Goal: Transaction & Acquisition: Purchase product/service

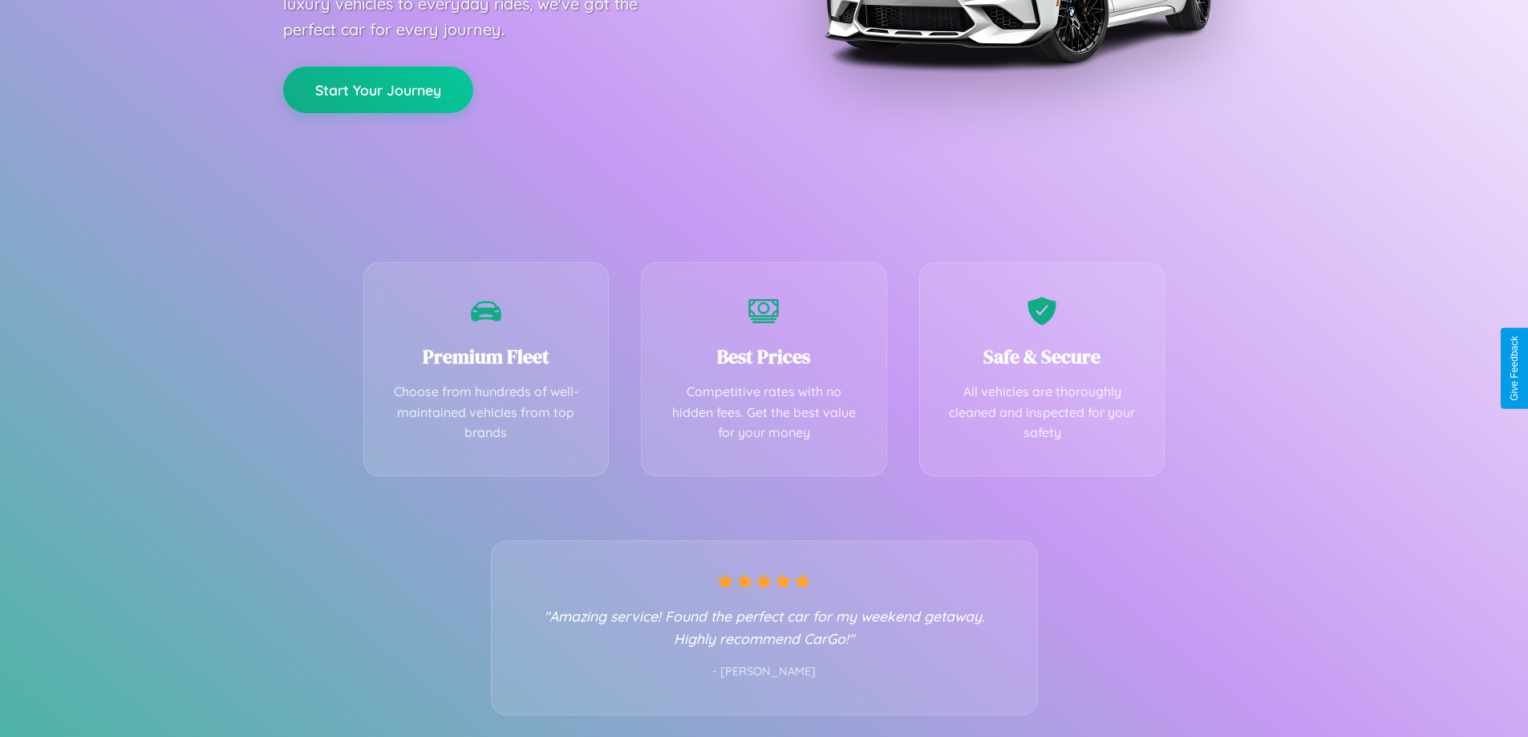
scroll to position [316, 0]
click at [763, 368] on div "Best Prices Competitive rates with no hidden fees. Get the best value for your …" at bounding box center [764, 364] width 246 height 214
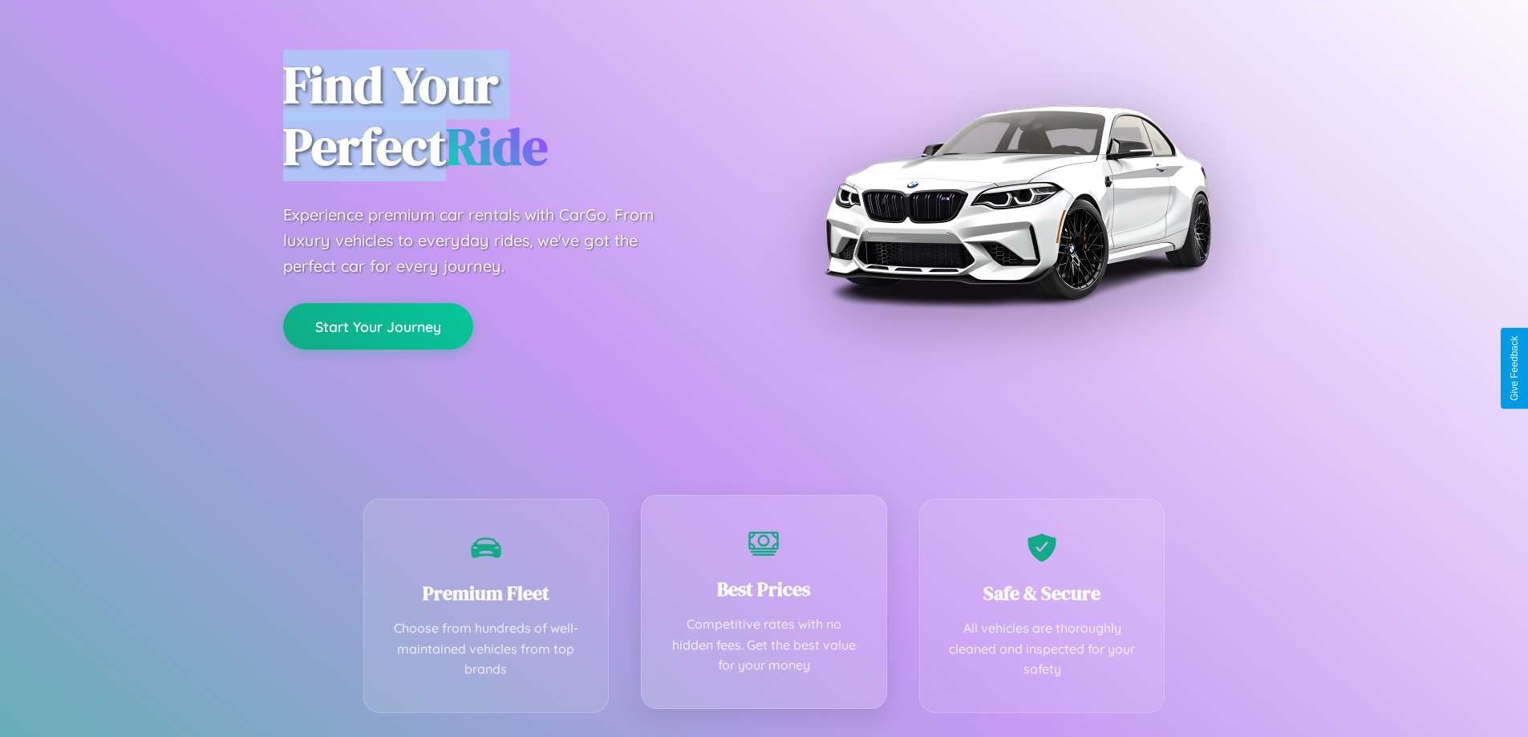
scroll to position [0, 0]
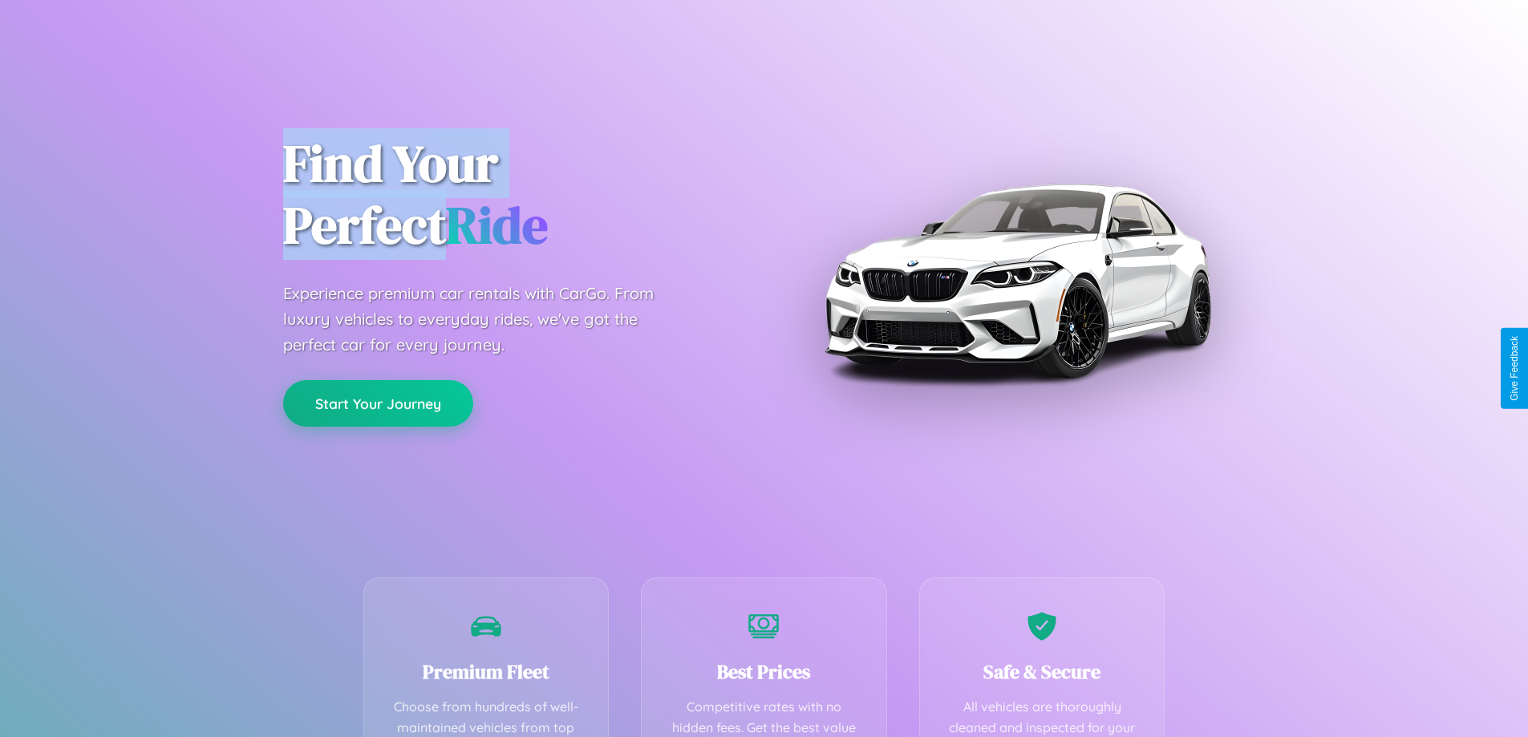
click at [378, 403] on button "Start Your Journey" at bounding box center [378, 403] width 190 height 47
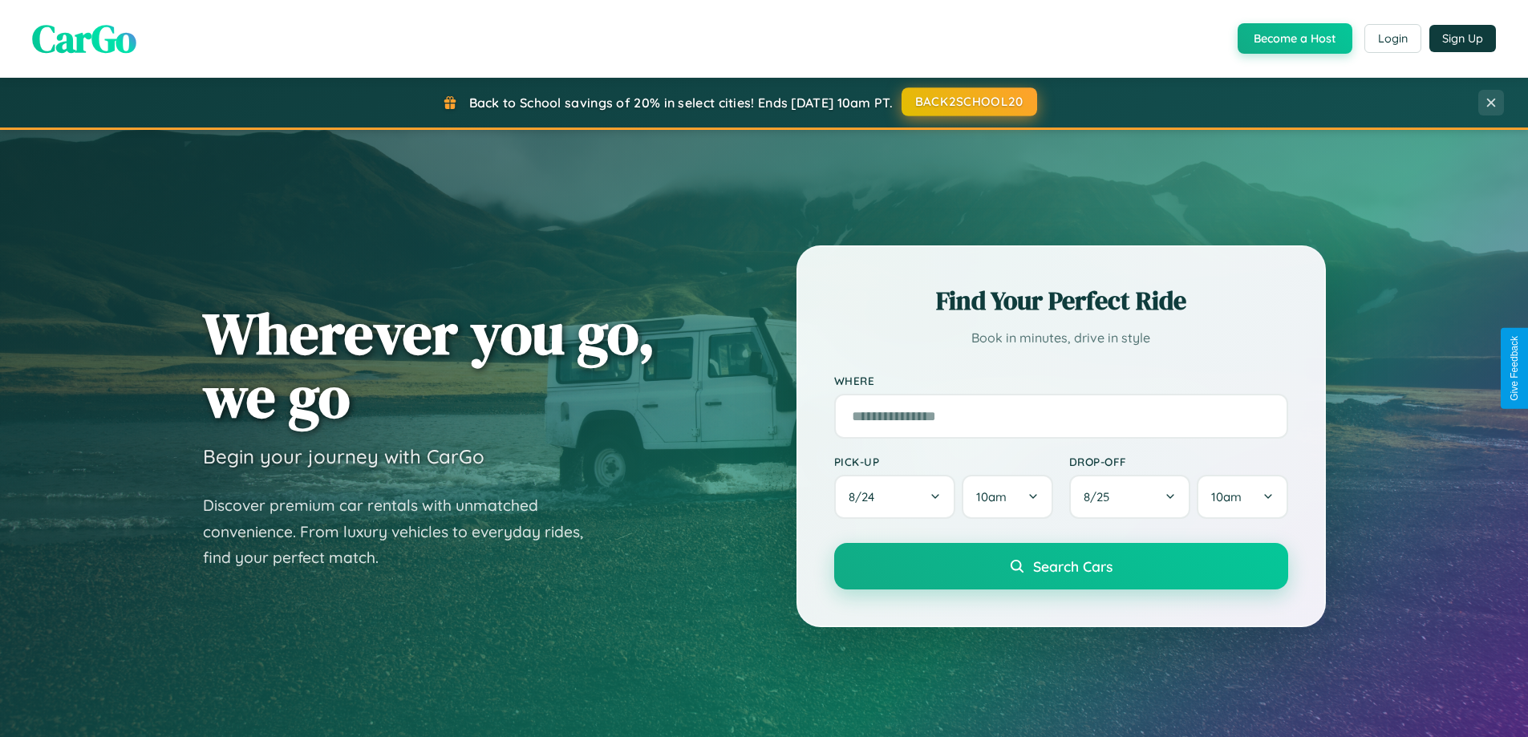
click at [968, 102] on button "BACK2SCHOOL20" at bounding box center [969, 101] width 136 height 29
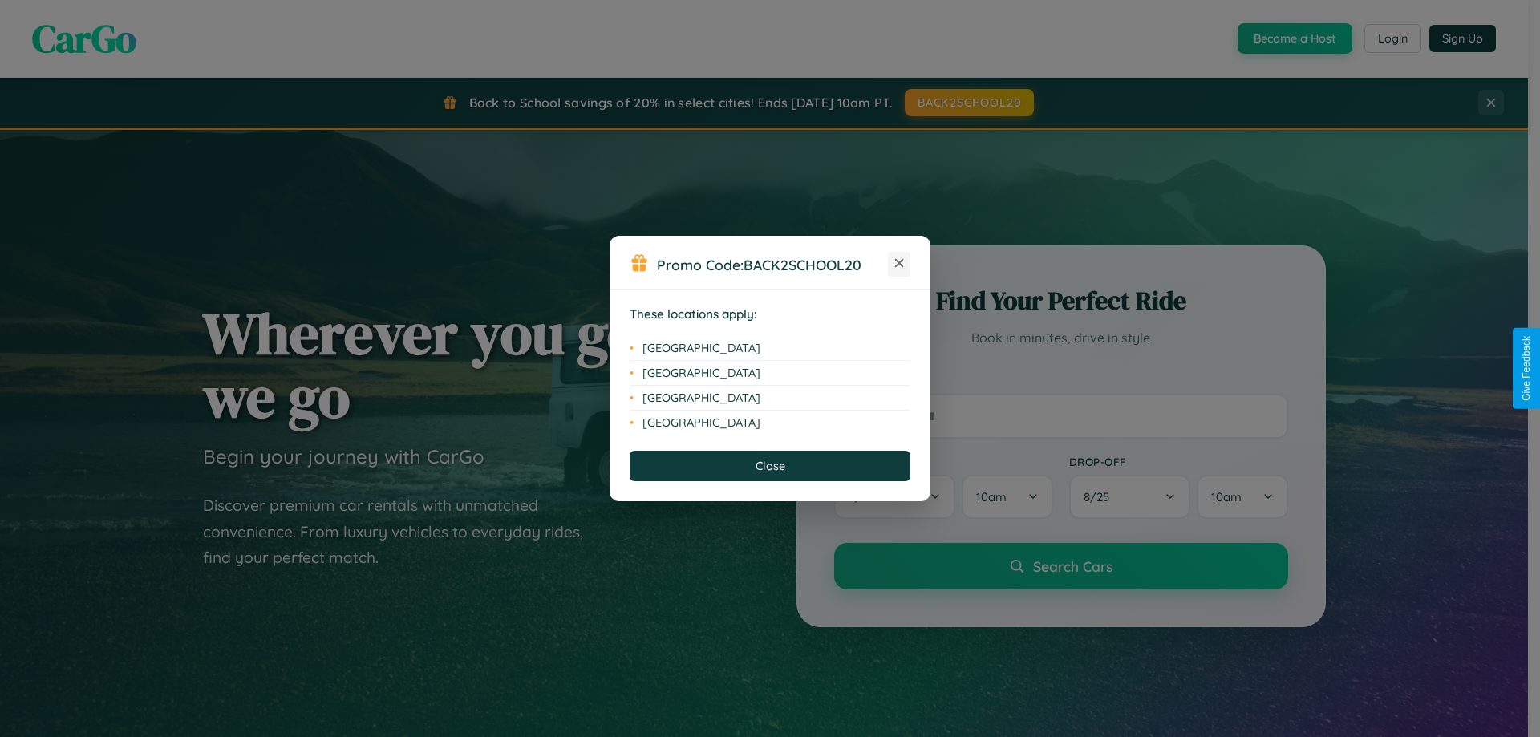
click at [899, 264] on icon at bounding box center [899, 263] width 9 height 9
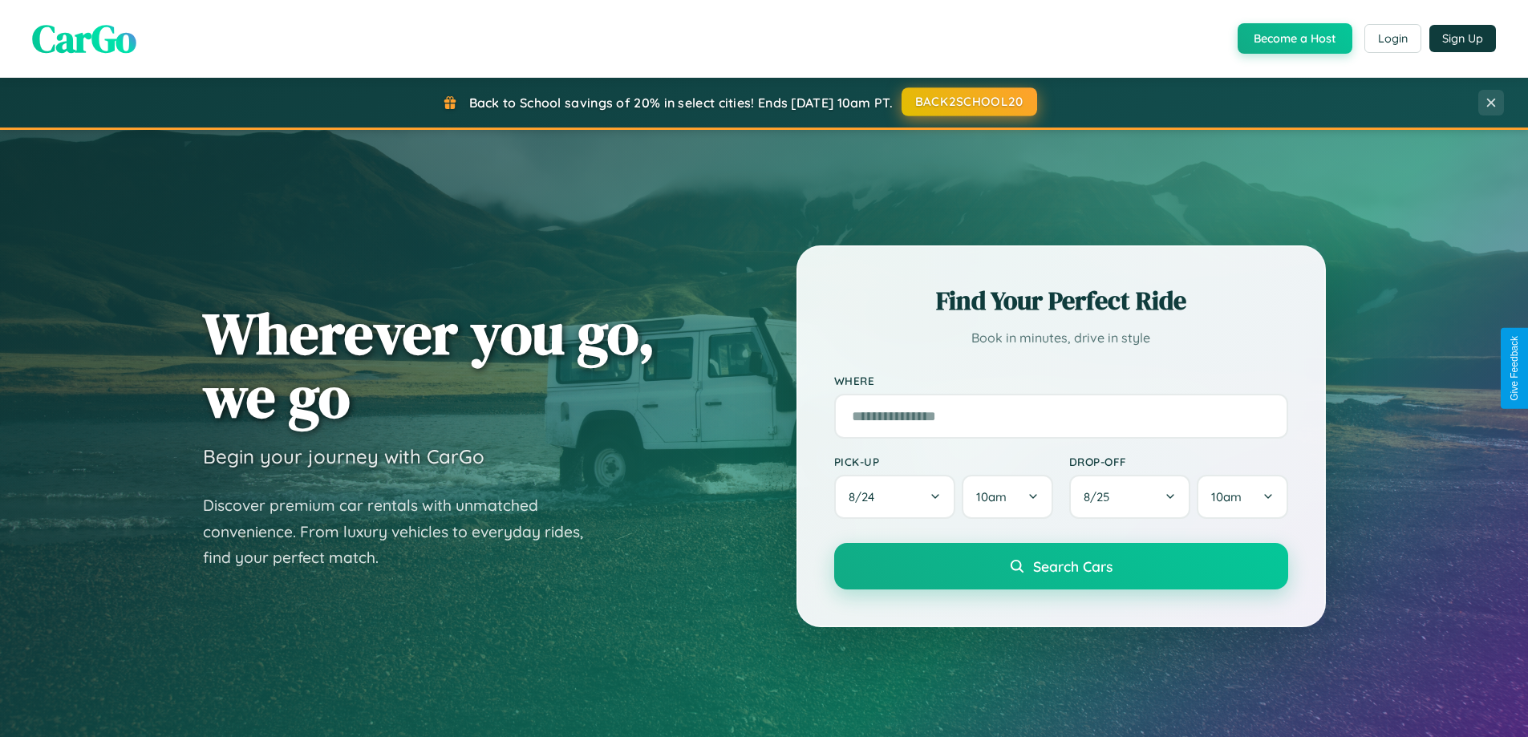
click at [968, 102] on button "BACK2SCHOOL20" at bounding box center [969, 101] width 136 height 29
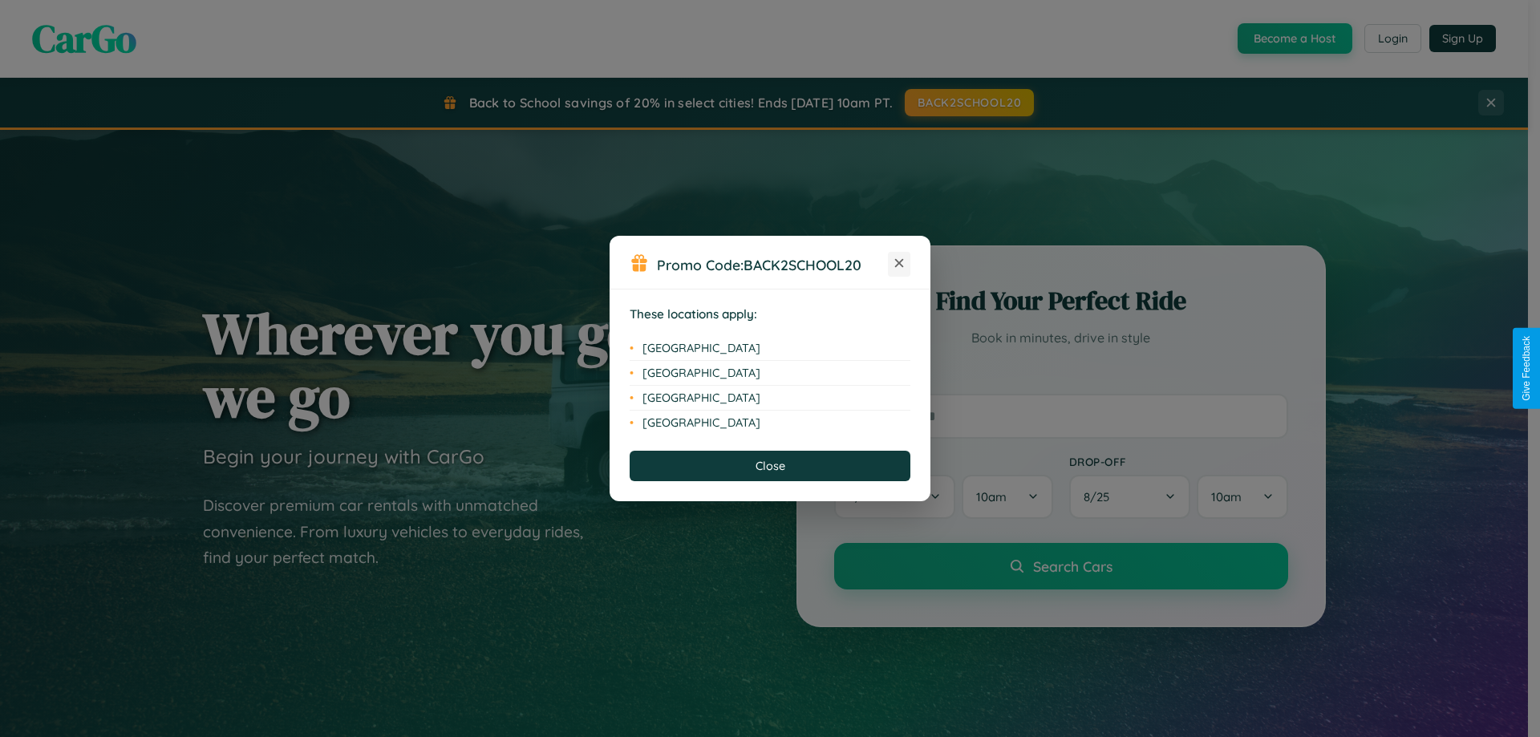
click at [899, 264] on icon at bounding box center [899, 263] width 9 height 9
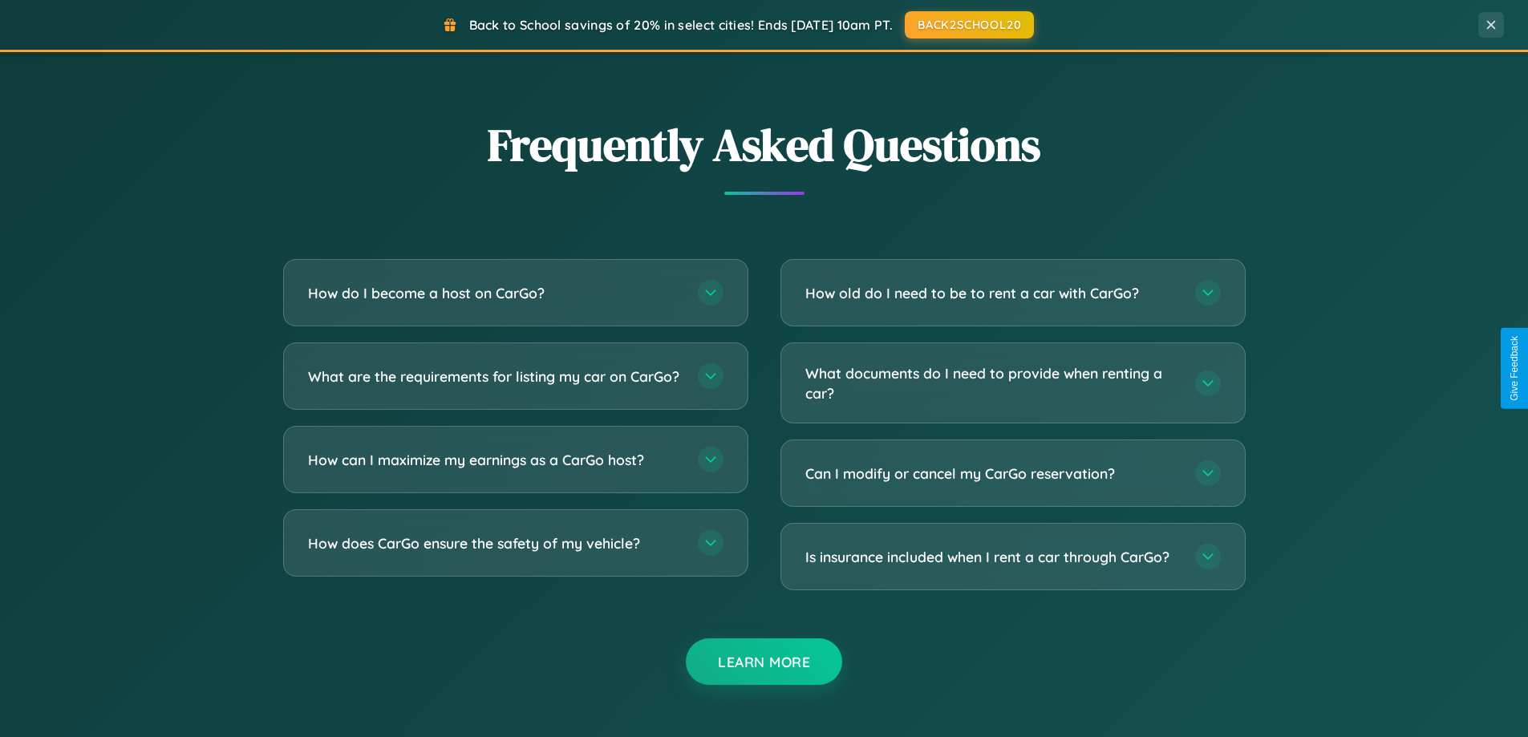
scroll to position [3086, 0]
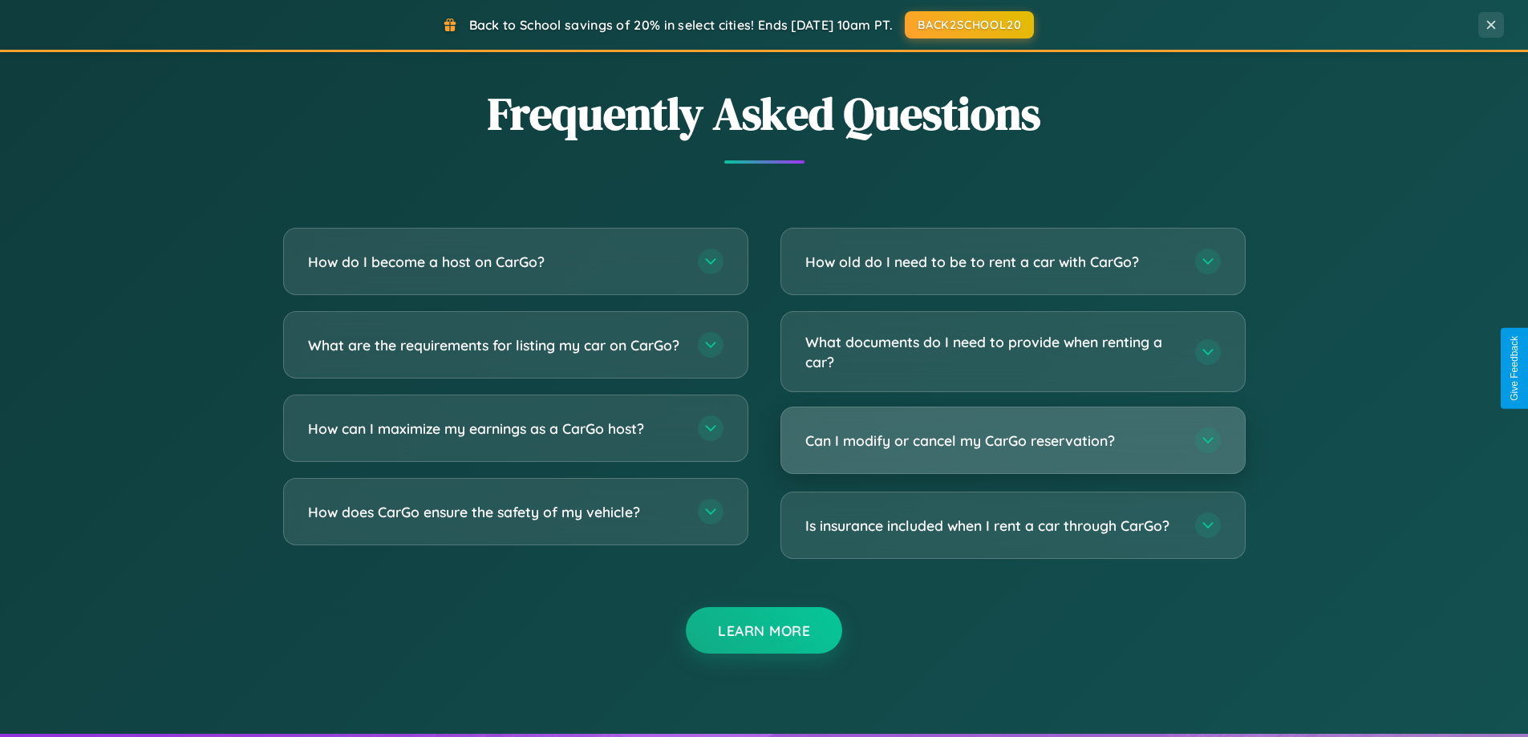
click at [1012, 442] on h3 "Can I modify or cancel my CarGo reservation?" at bounding box center [992, 441] width 374 height 20
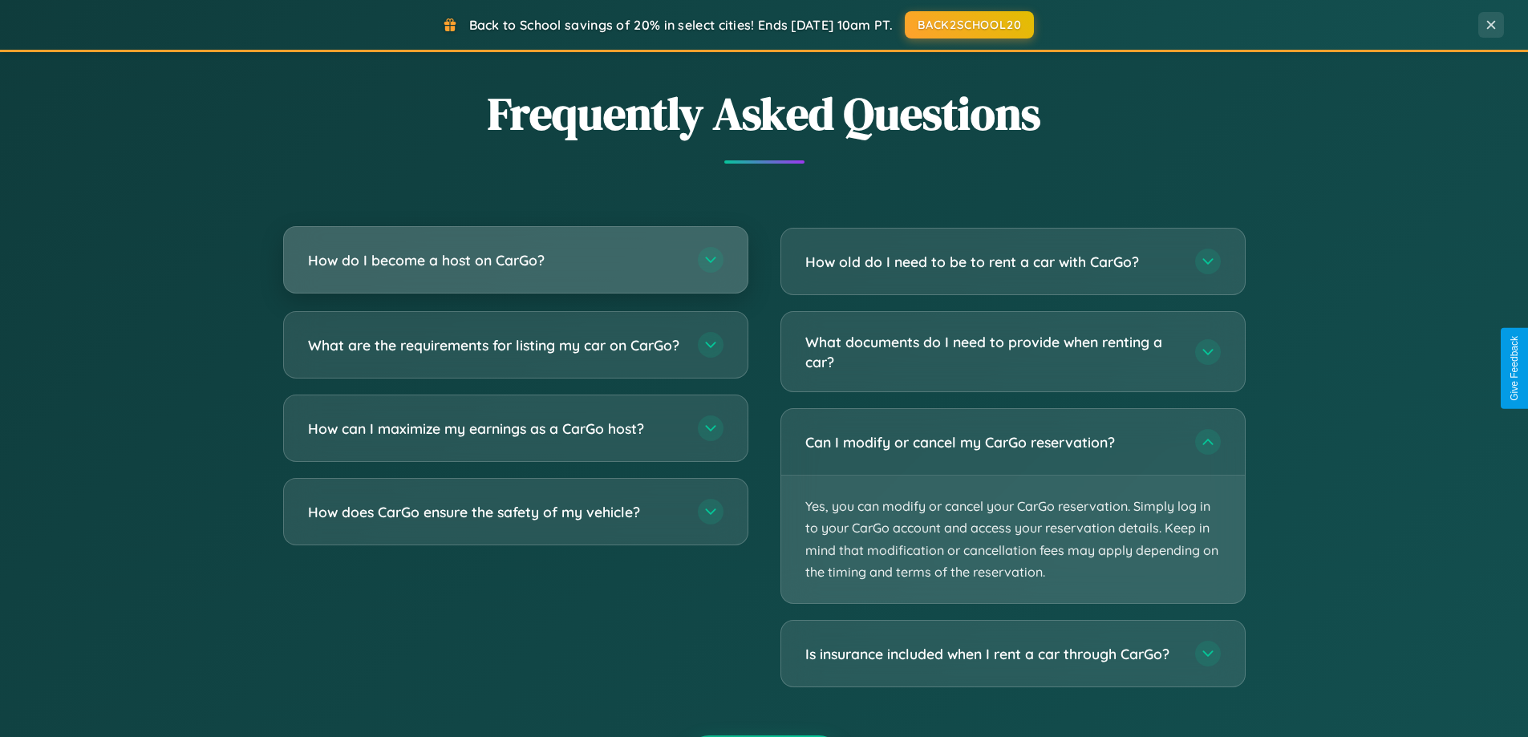
click at [515, 261] on h3 "How do I become a host on CarGo?" at bounding box center [495, 260] width 374 height 20
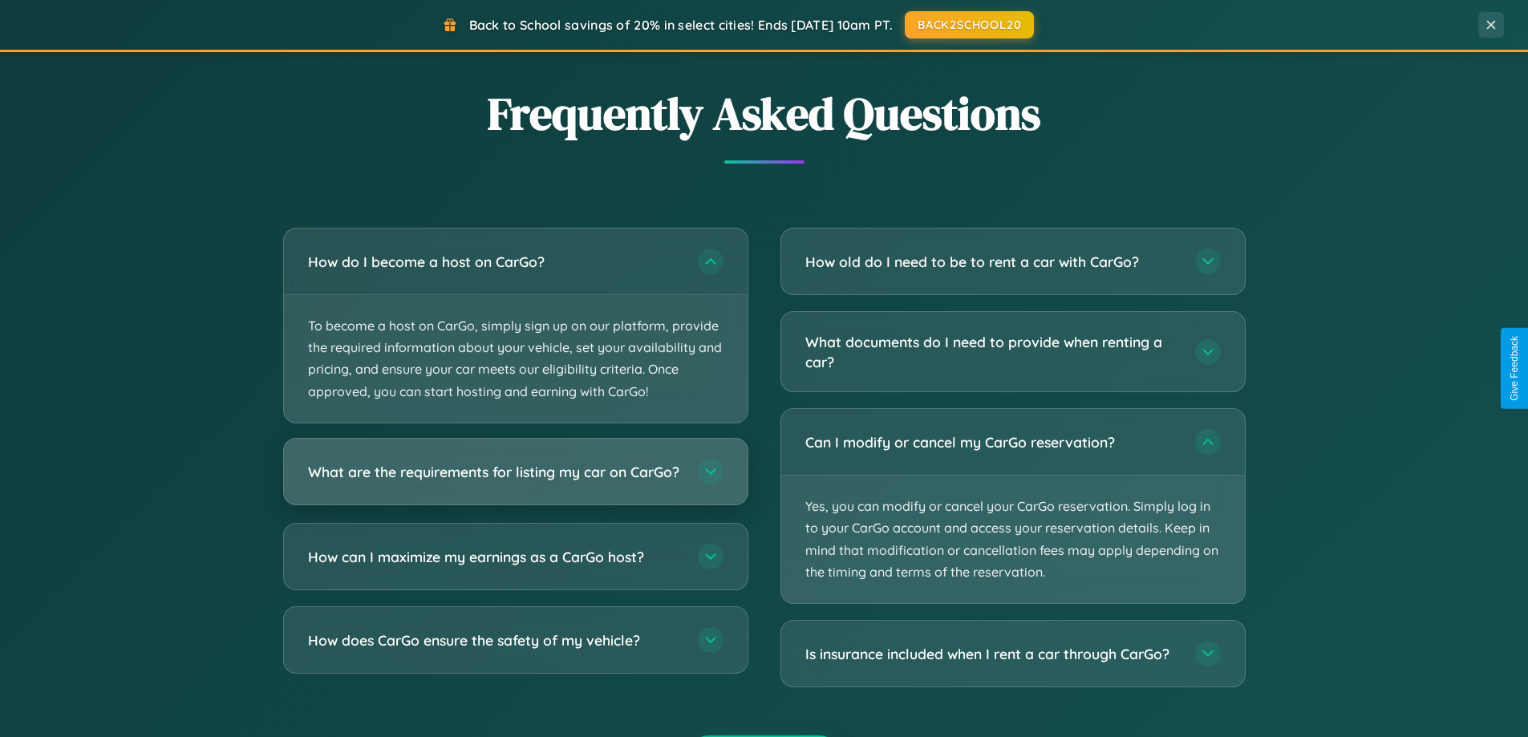
click at [515, 480] on h3 "What are the requirements for listing my car on CarGo?" at bounding box center [495, 471] width 374 height 20
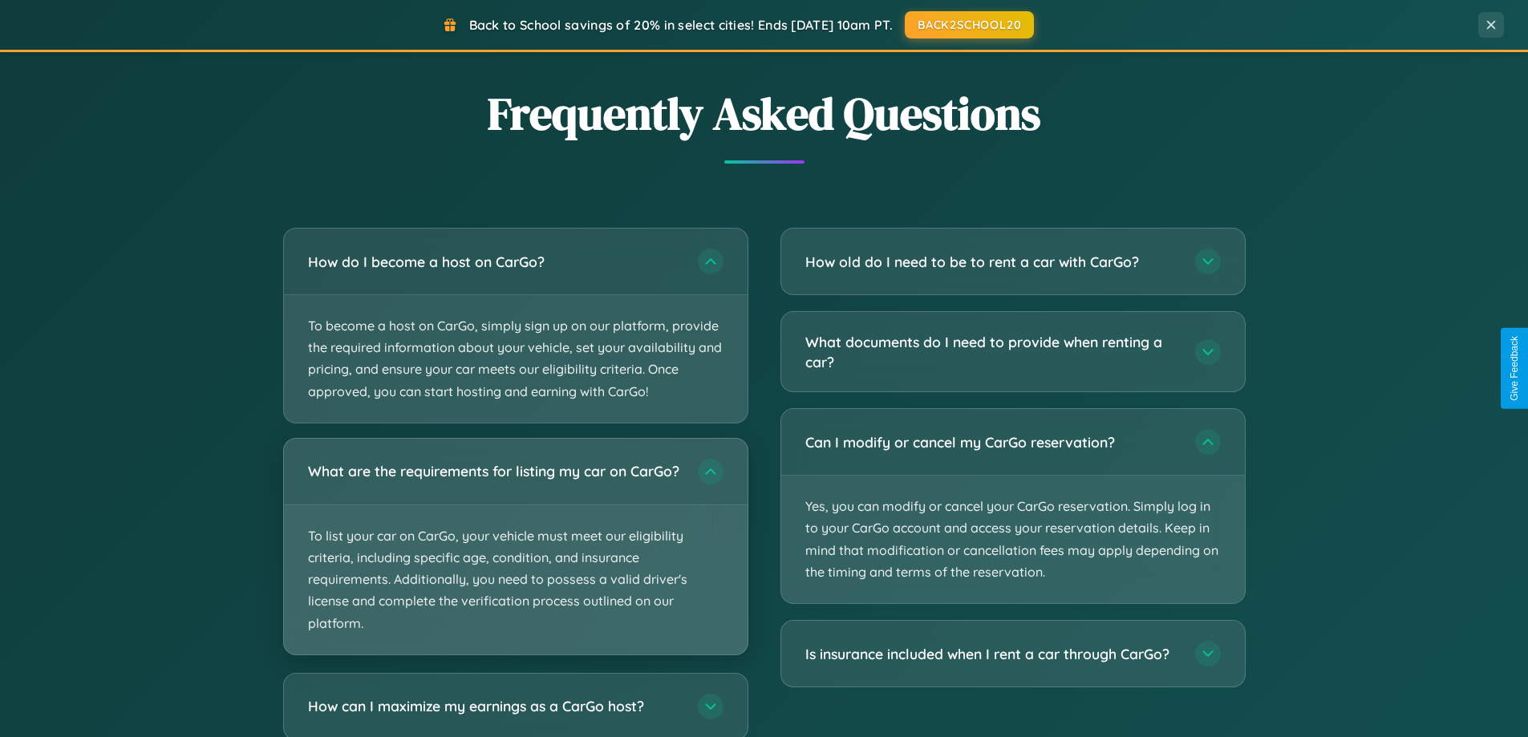
click at [515, 553] on p "To list your car on CarGo, your vehicle must meet our eligibility criteria, inc…" at bounding box center [516, 579] width 464 height 149
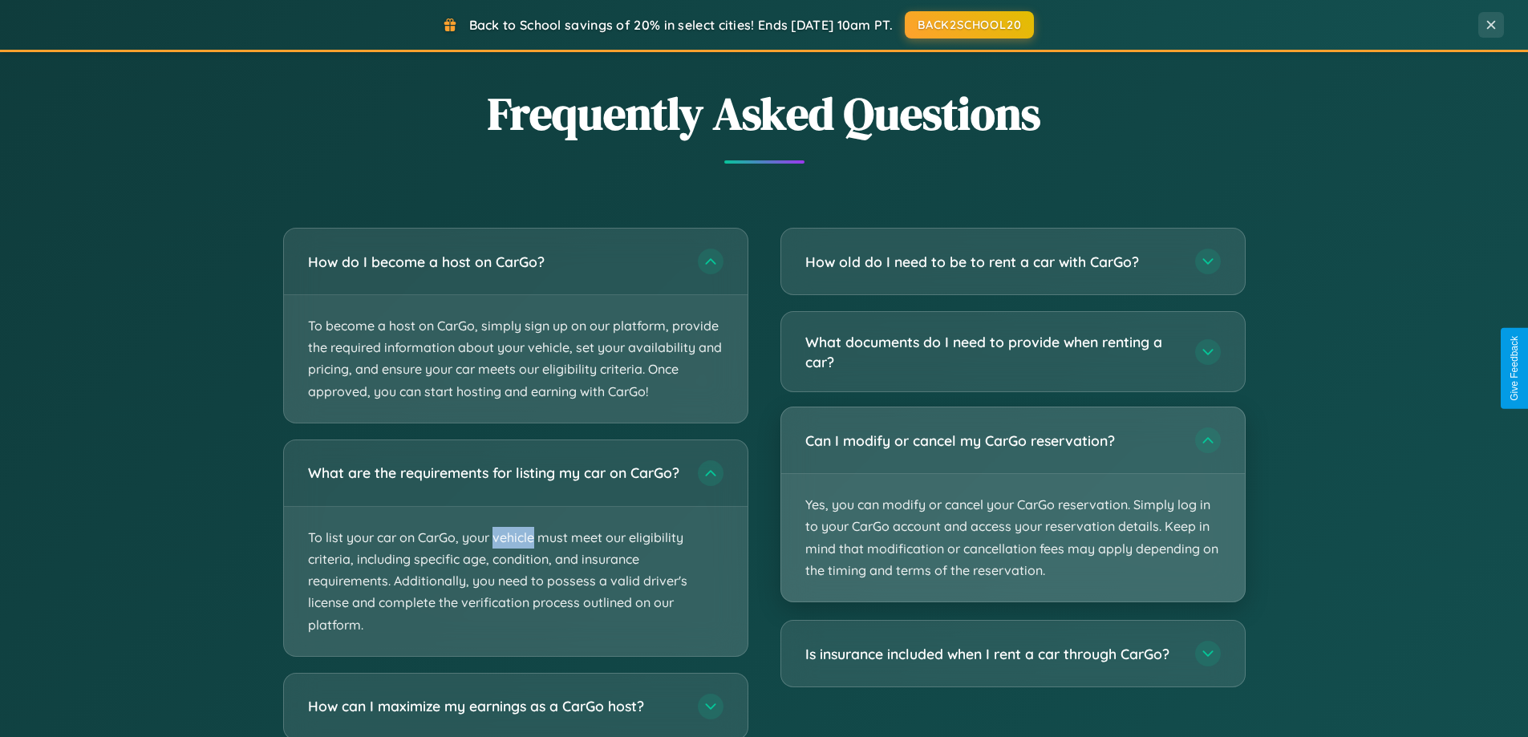
click at [1012, 505] on p "Yes, you can modify or cancel your CarGo reservation. Simply log in to your Car…" at bounding box center [1013, 538] width 464 height 128
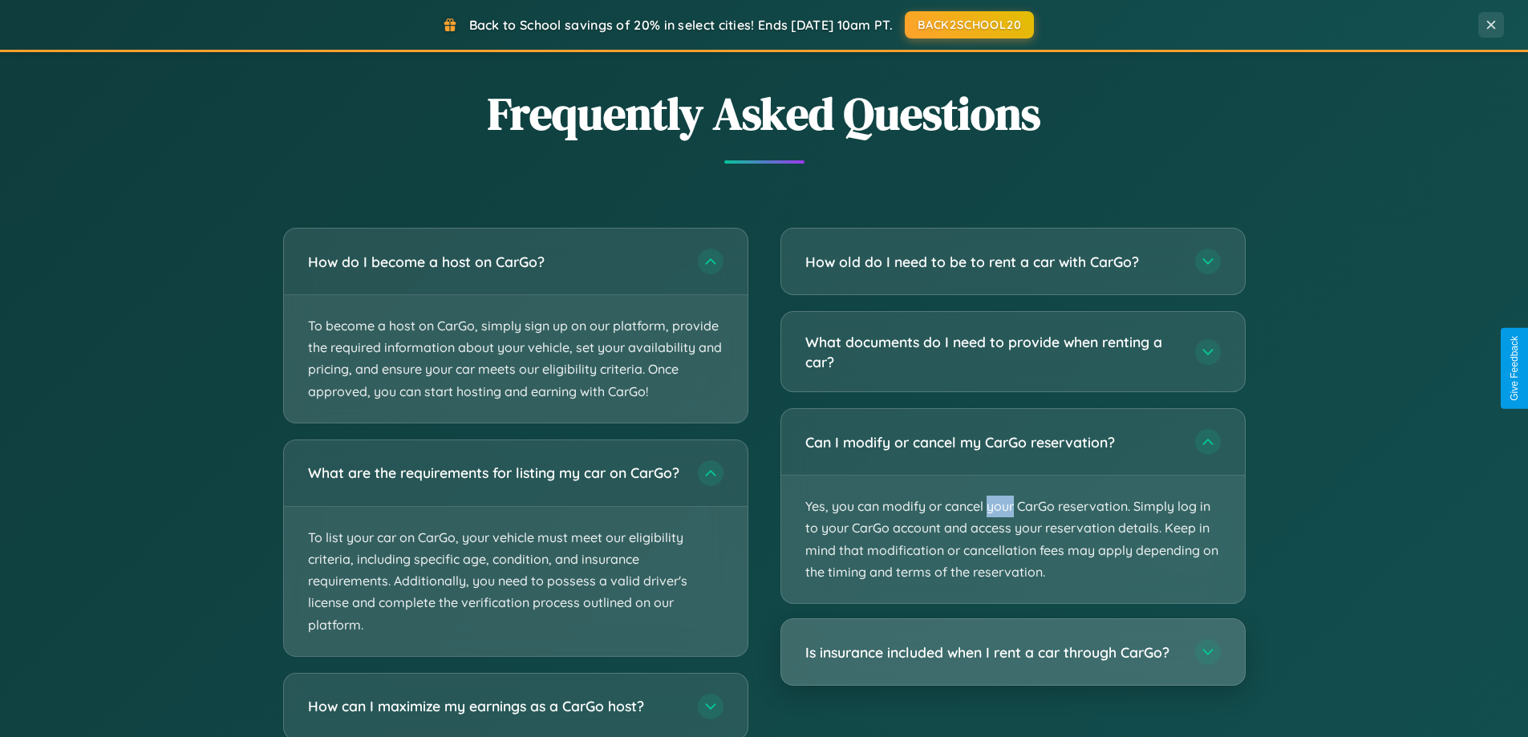
click at [1012, 653] on h3 "Is insurance included when I rent a car through CarGo?" at bounding box center [992, 652] width 374 height 20
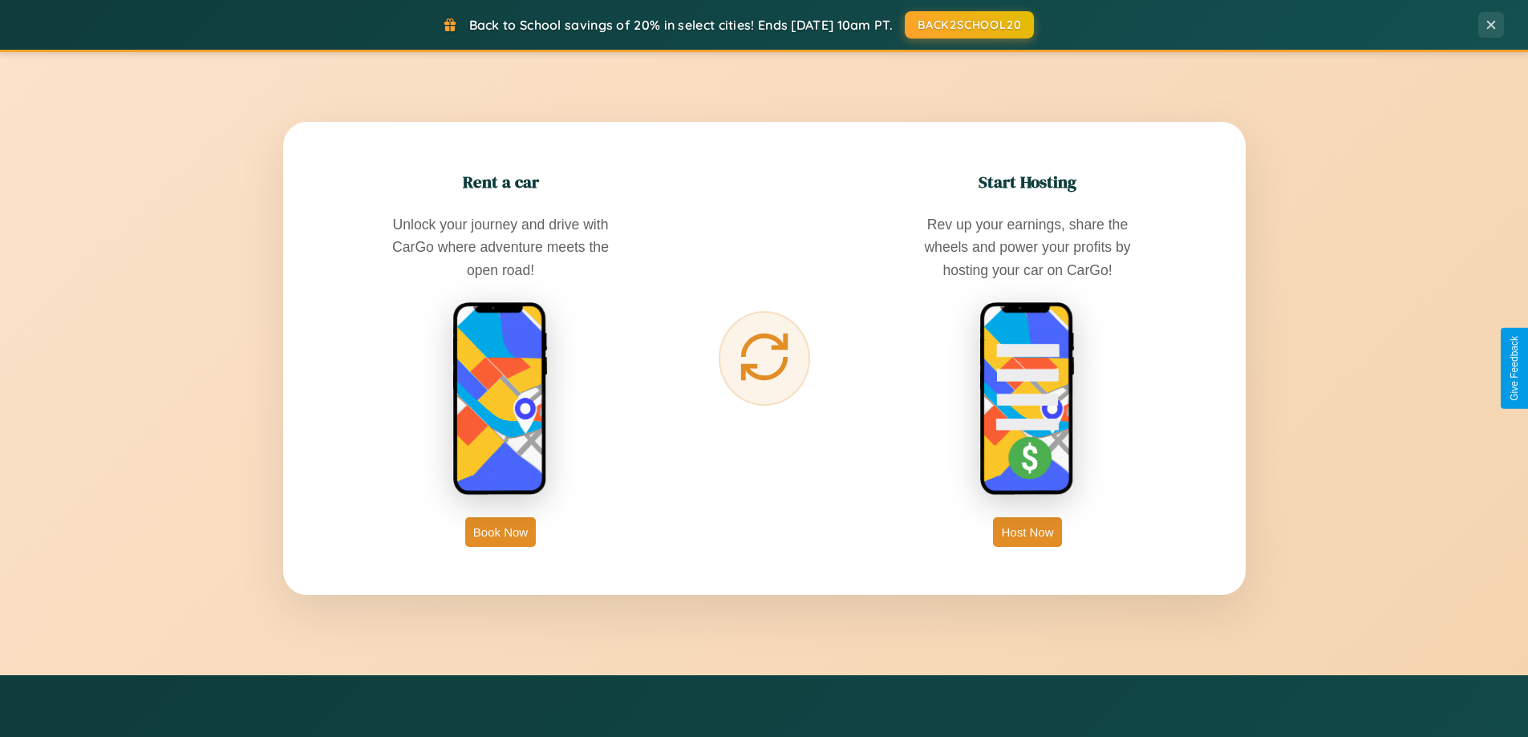
scroll to position [1103, 0]
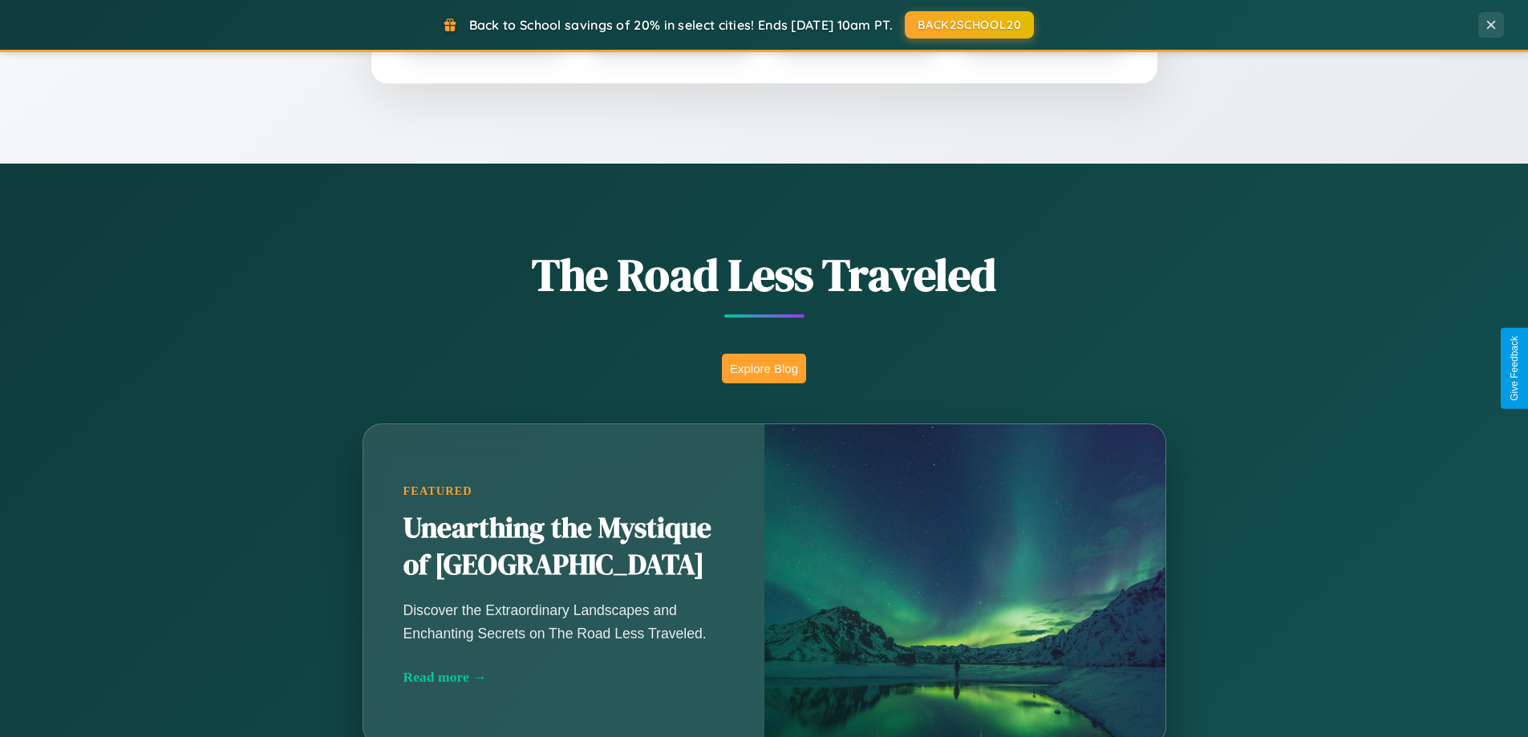
click at [763, 368] on button "Explore Blog" at bounding box center [764, 369] width 84 height 30
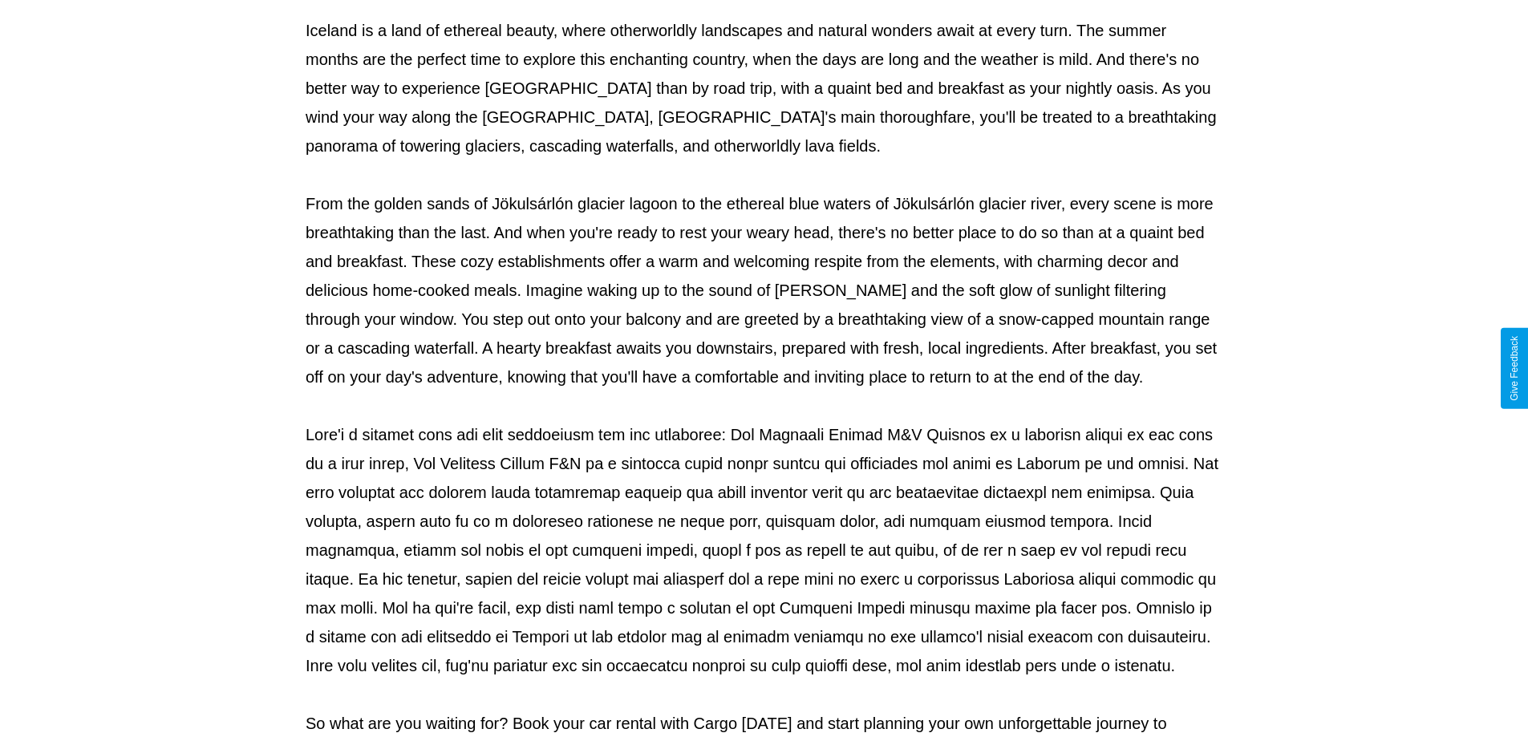
scroll to position [519, 0]
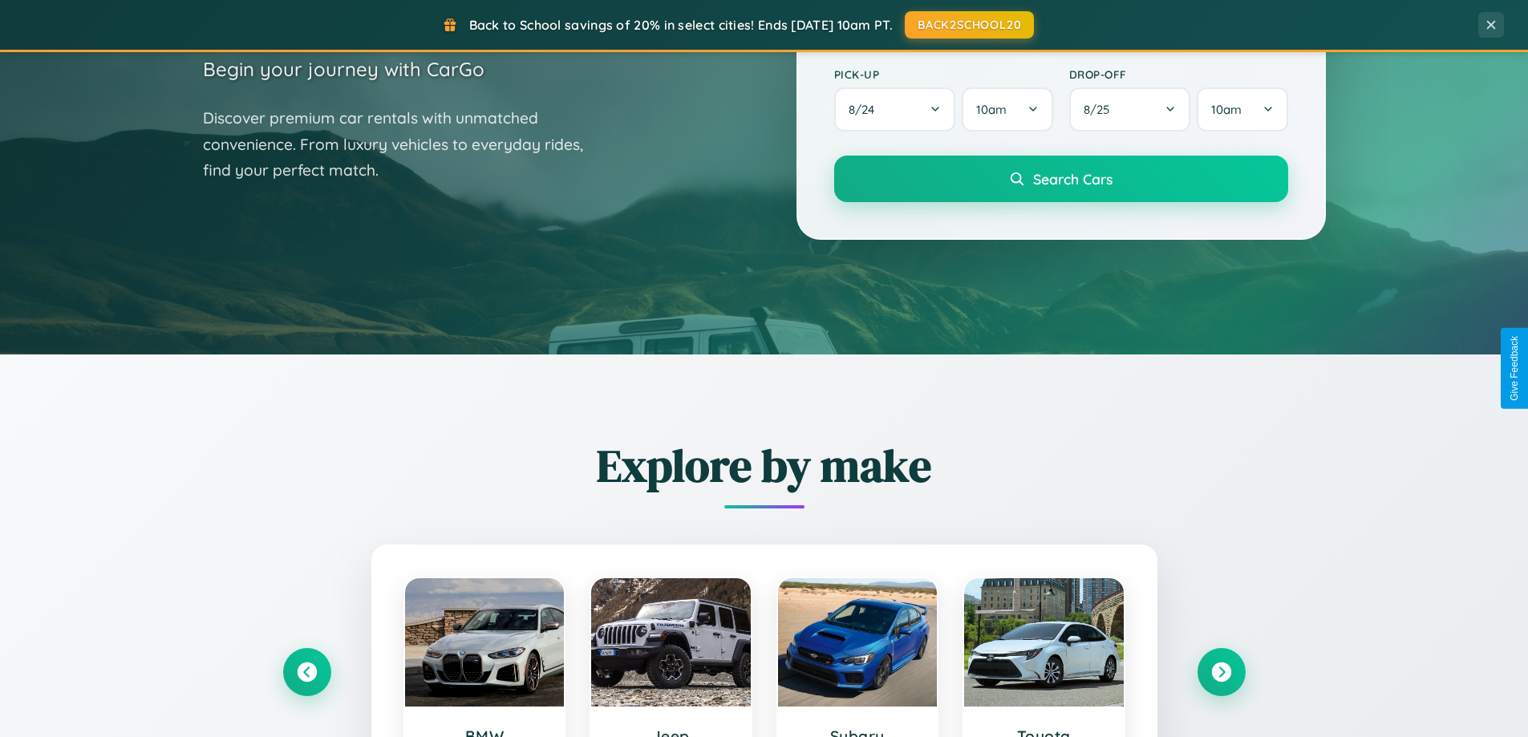
scroll to position [47, 0]
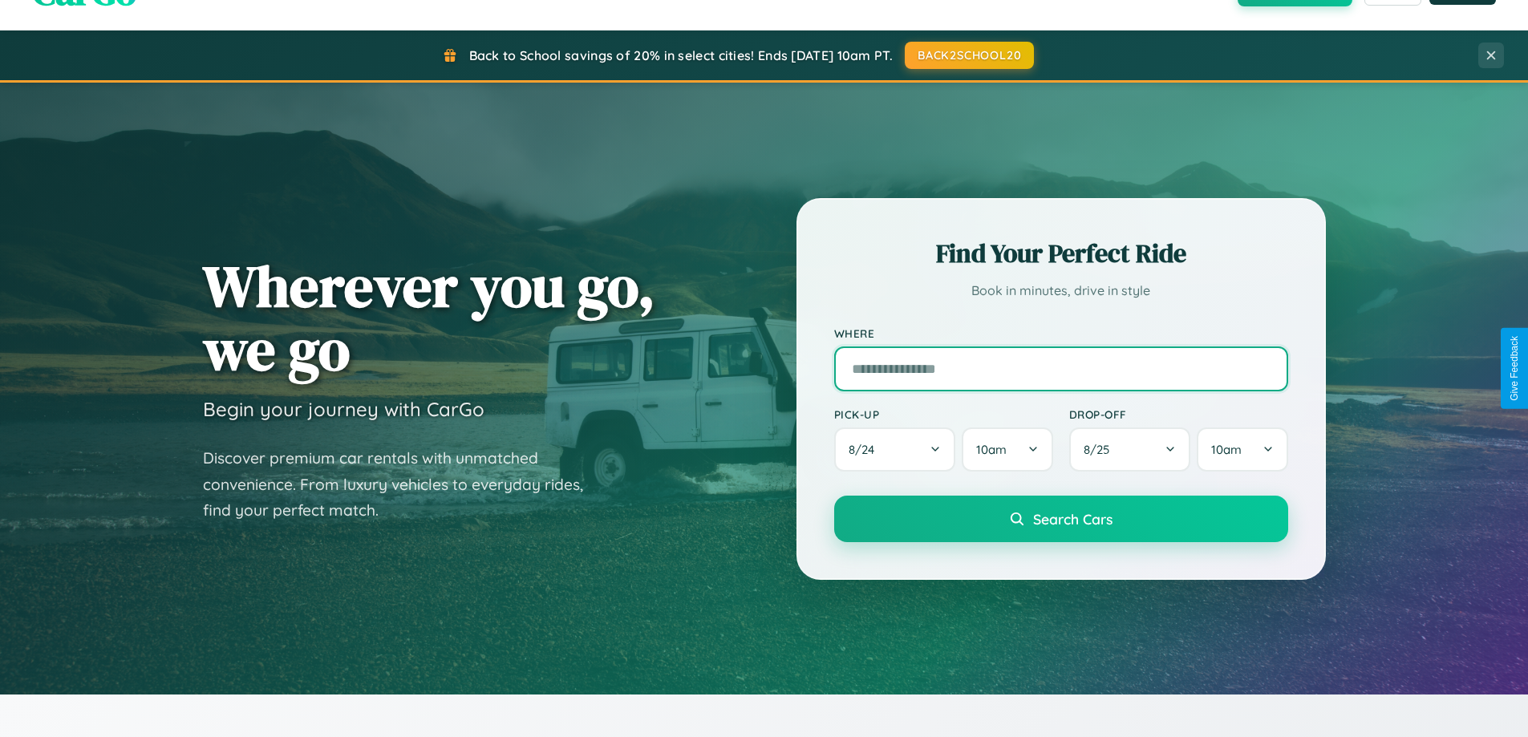
click at [1060, 368] on input "text" at bounding box center [1061, 368] width 454 height 45
type input "*****"
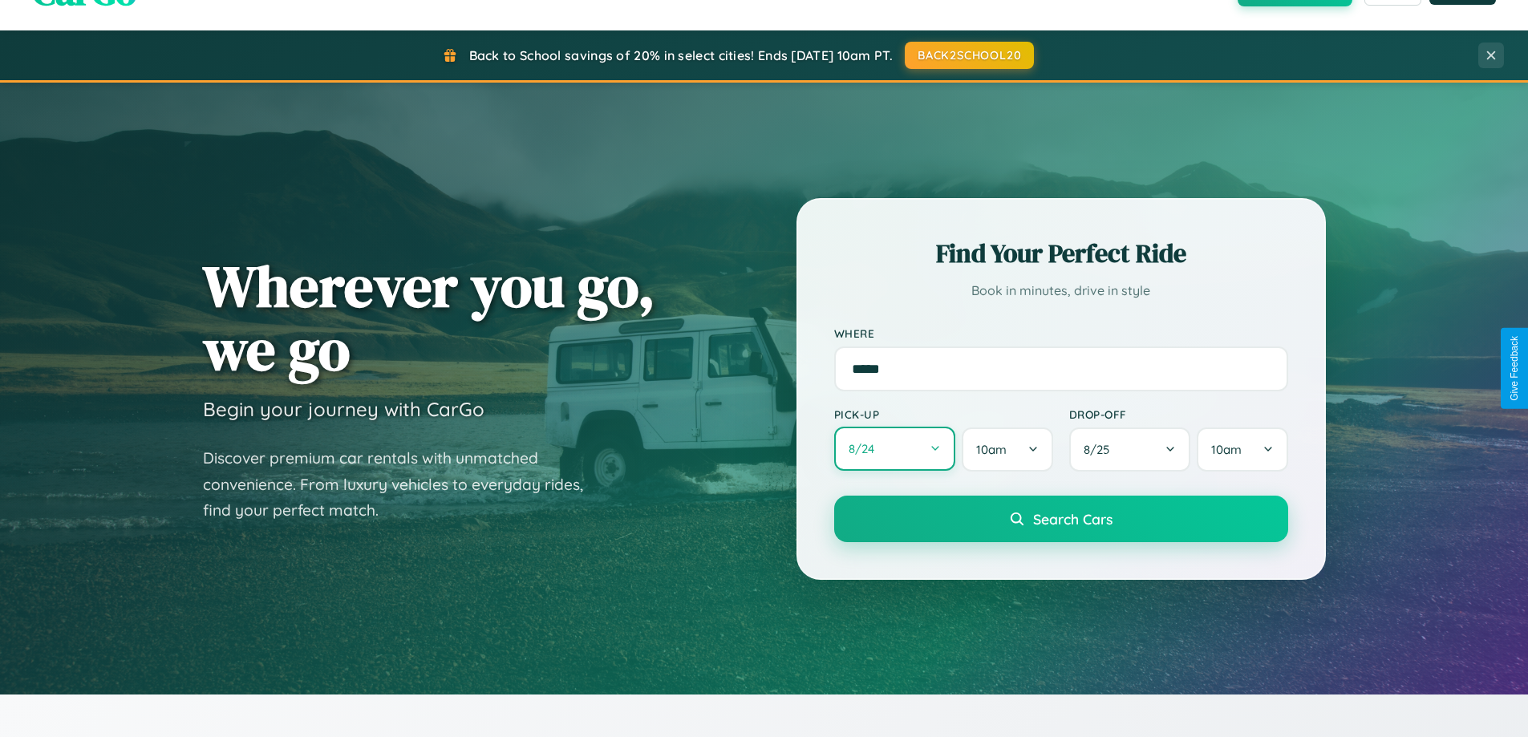
click at [894, 449] on button "8 / 24" at bounding box center [895, 449] width 122 height 44
select select "*"
select select "****"
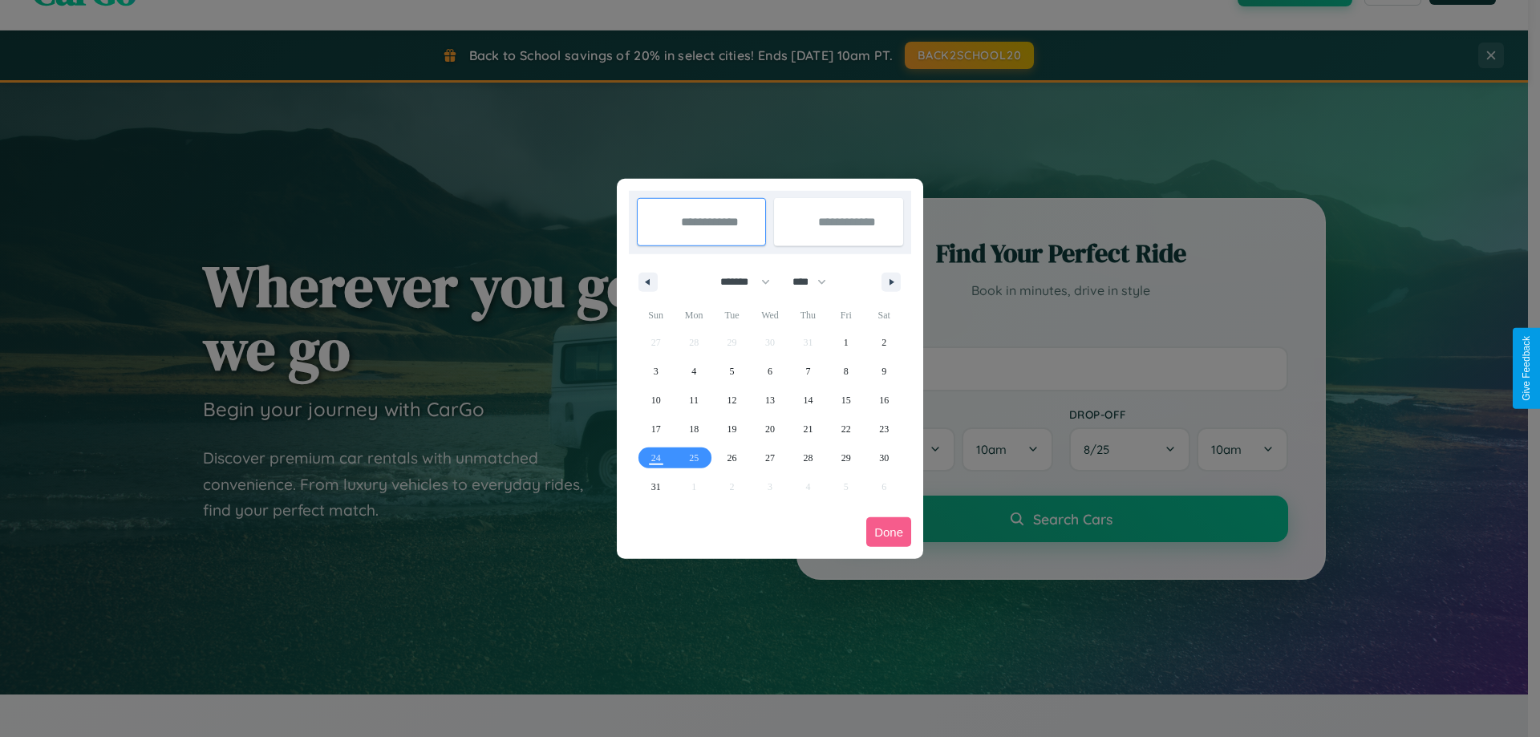
drag, startPoint x: 738, startPoint y: 281, endPoint x: 770, endPoint y: 322, distance: 51.3
click at [738, 281] on select "******* ******** ***** ***** *** **** **** ****** ********* ******* ******** **…" at bounding box center [742, 282] width 68 height 26
select select "*"
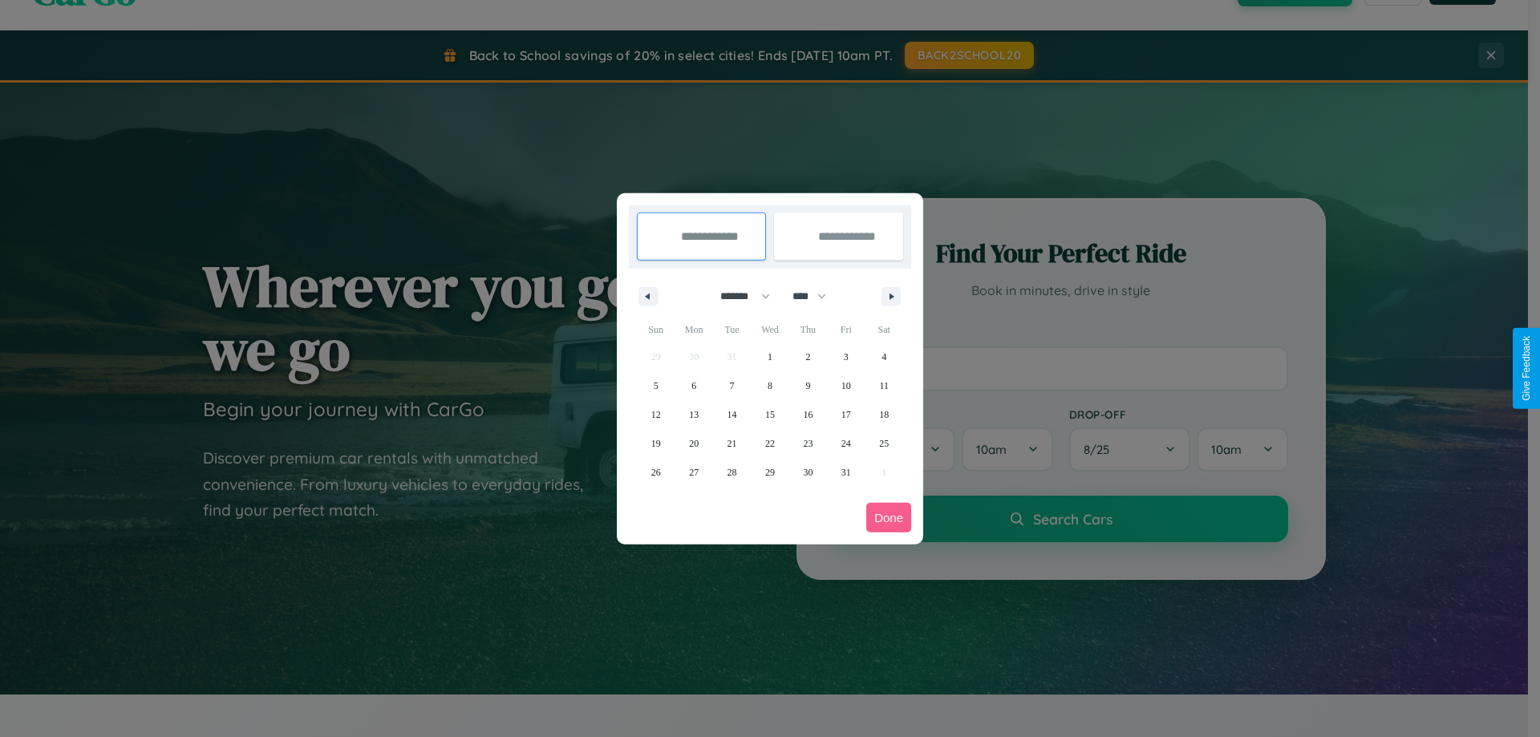
drag, startPoint x: 816, startPoint y: 296, endPoint x: 770, endPoint y: 322, distance: 53.1
click at [816, 296] on select "**** **** **** **** **** **** **** **** **** **** **** **** **** **** **** ****…" at bounding box center [808, 296] width 48 height 26
select select "****"
click at [884, 443] on span "24" at bounding box center [884, 443] width 10 height 29
type input "**********"
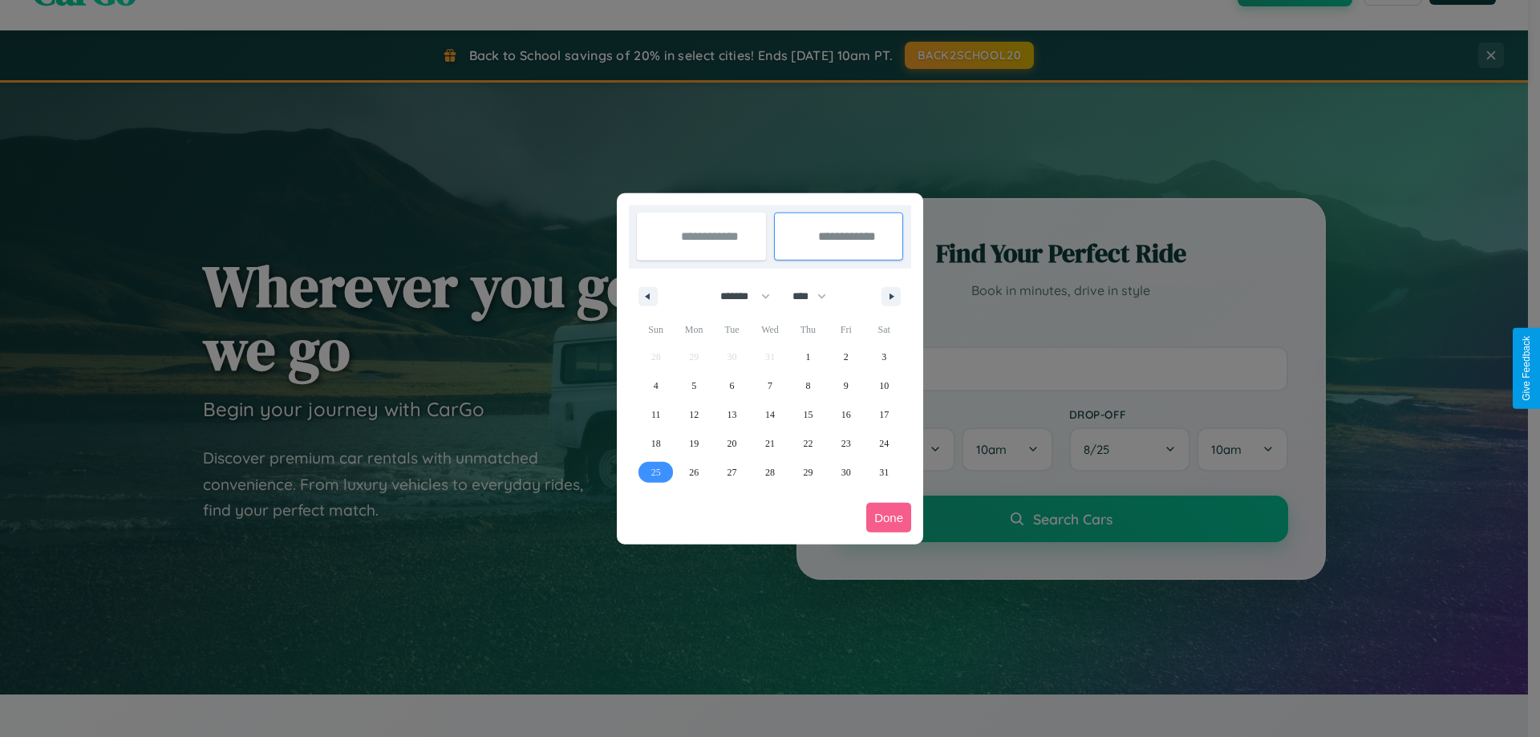
click at [655, 472] on span "25" at bounding box center [656, 472] width 10 height 29
type input "**********"
click at [889, 517] on button "Done" at bounding box center [888, 518] width 45 height 30
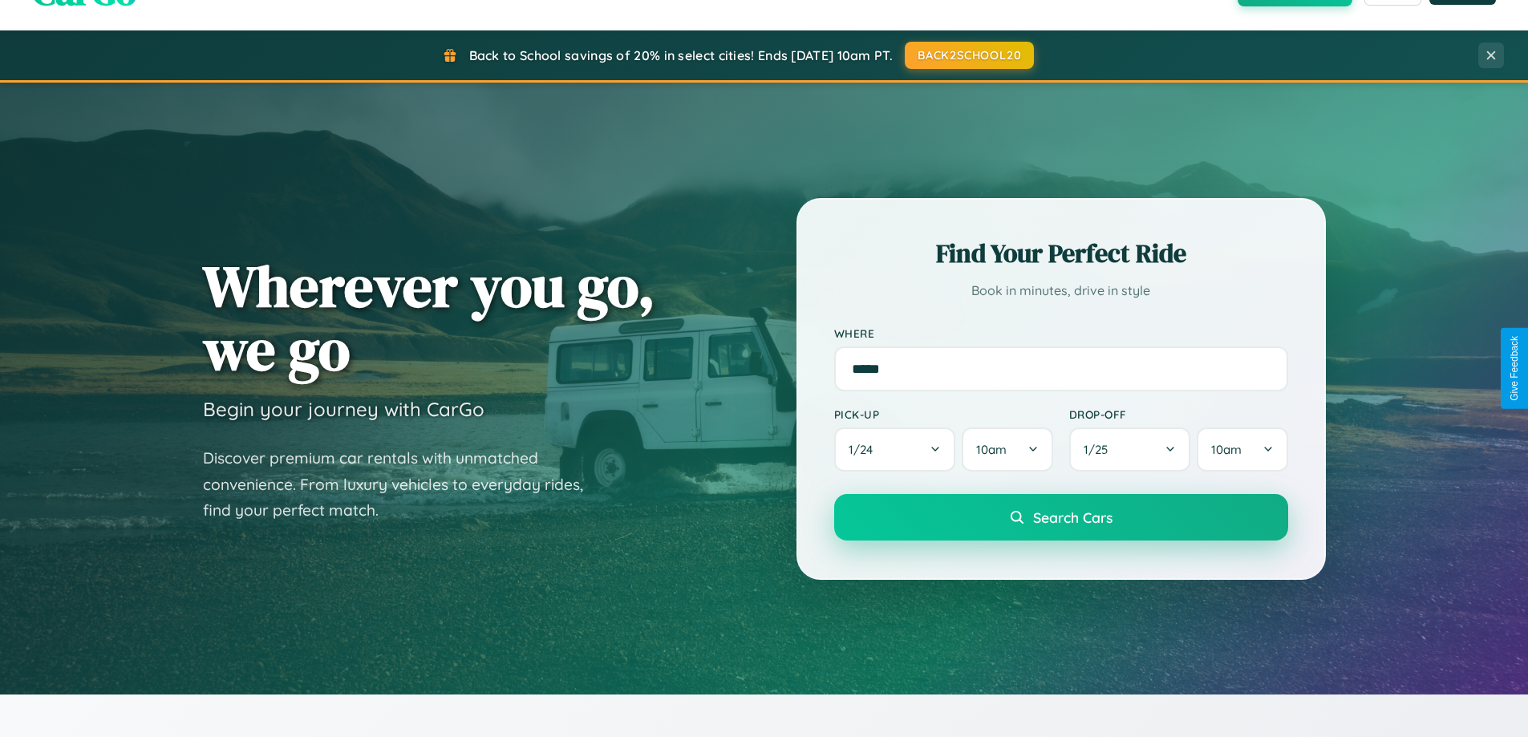
click at [1060, 517] on span "Search Cars" at bounding box center [1072, 517] width 79 height 18
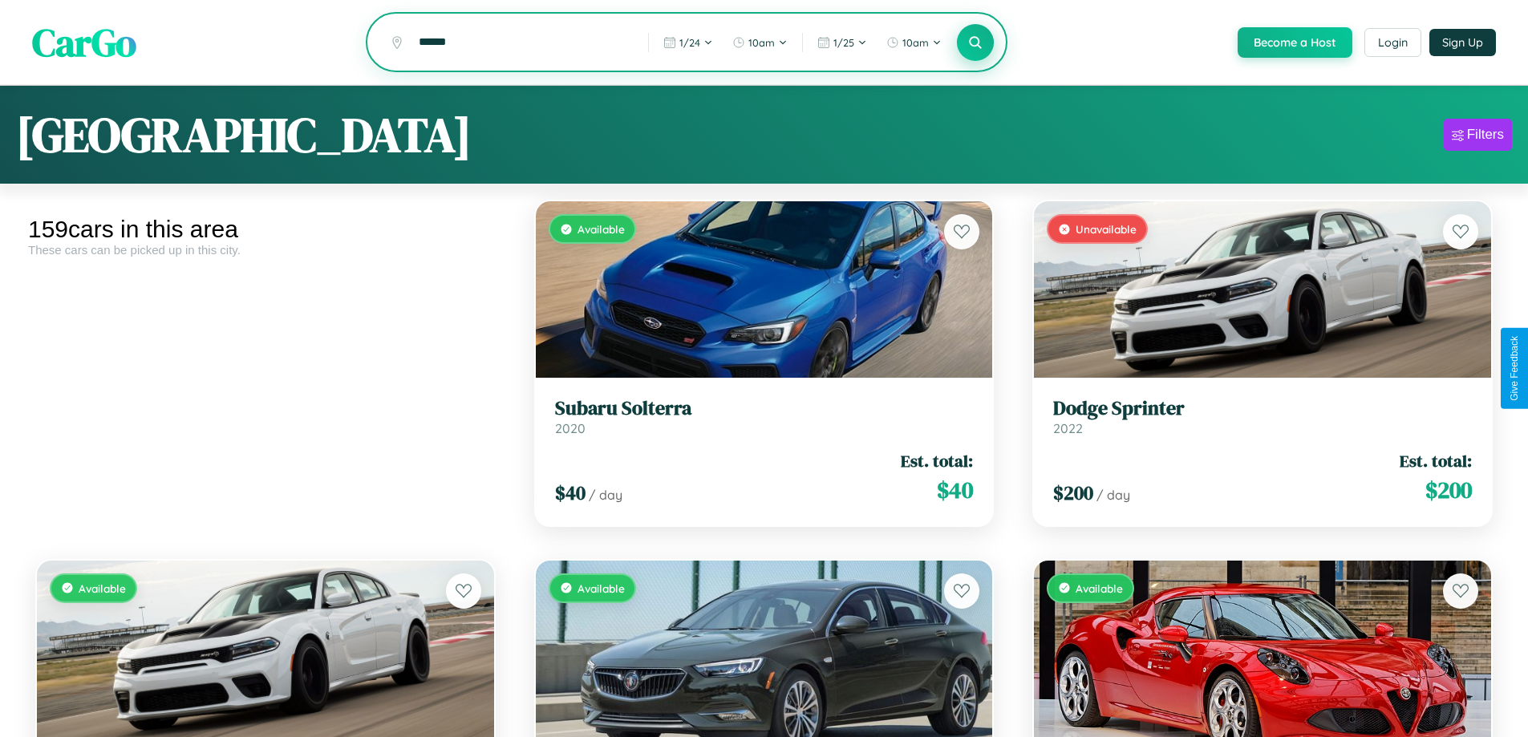
click at [974, 43] on icon at bounding box center [975, 41] width 15 height 15
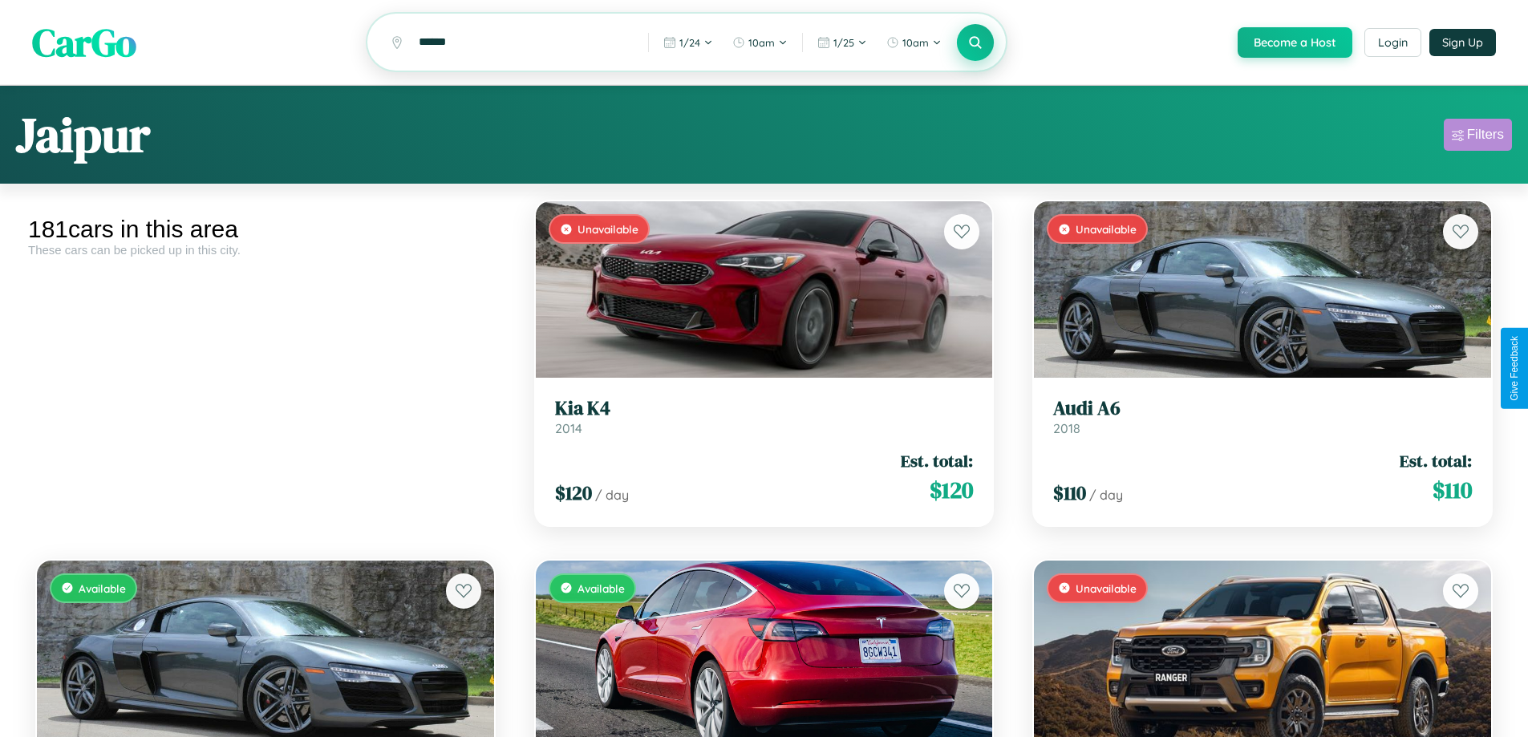
click at [1477, 137] on div "Filters" at bounding box center [1485, 135] width 37 height 16
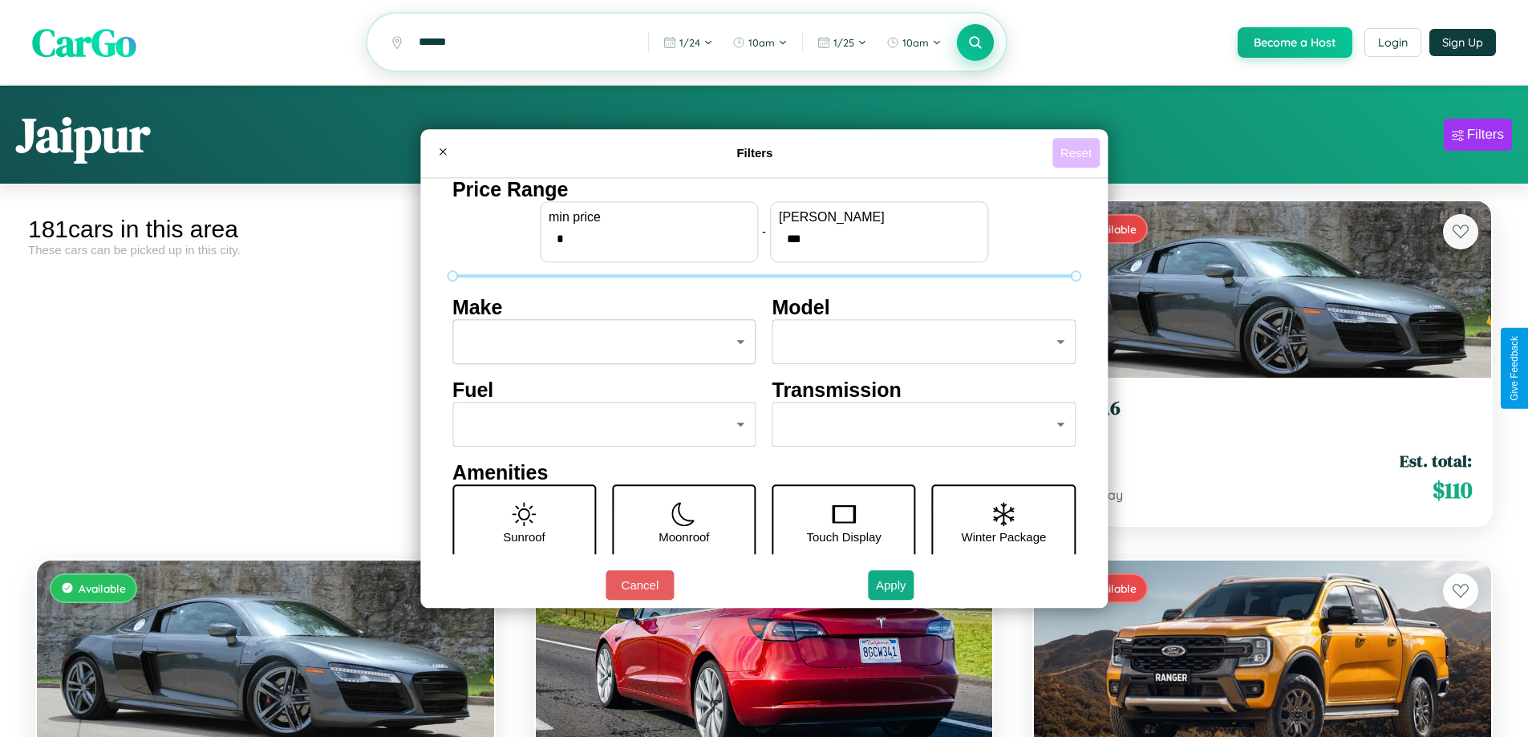
click at [1078, 152] on button "Reset" at bounding box center [1075, 153] width 47 height 30
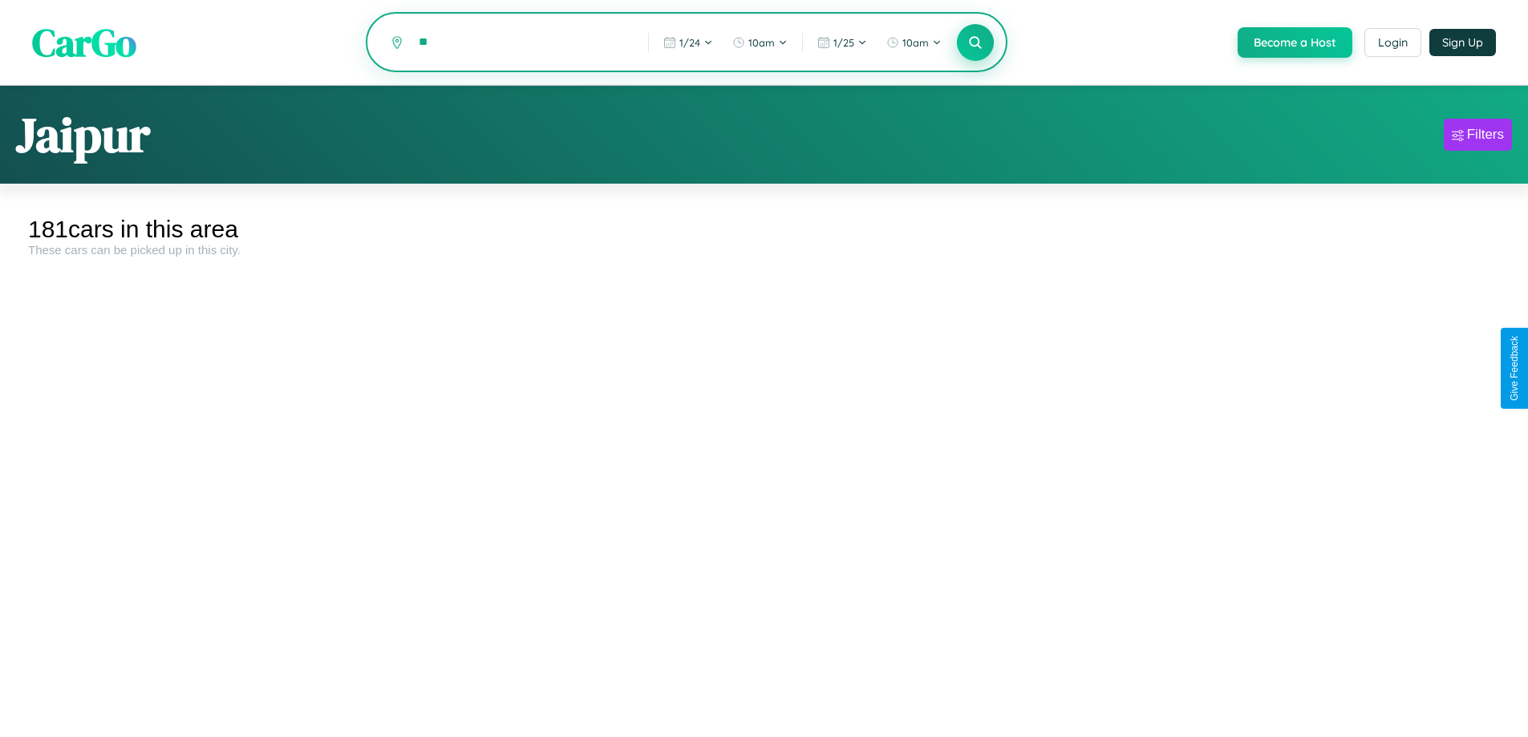
type input "*"
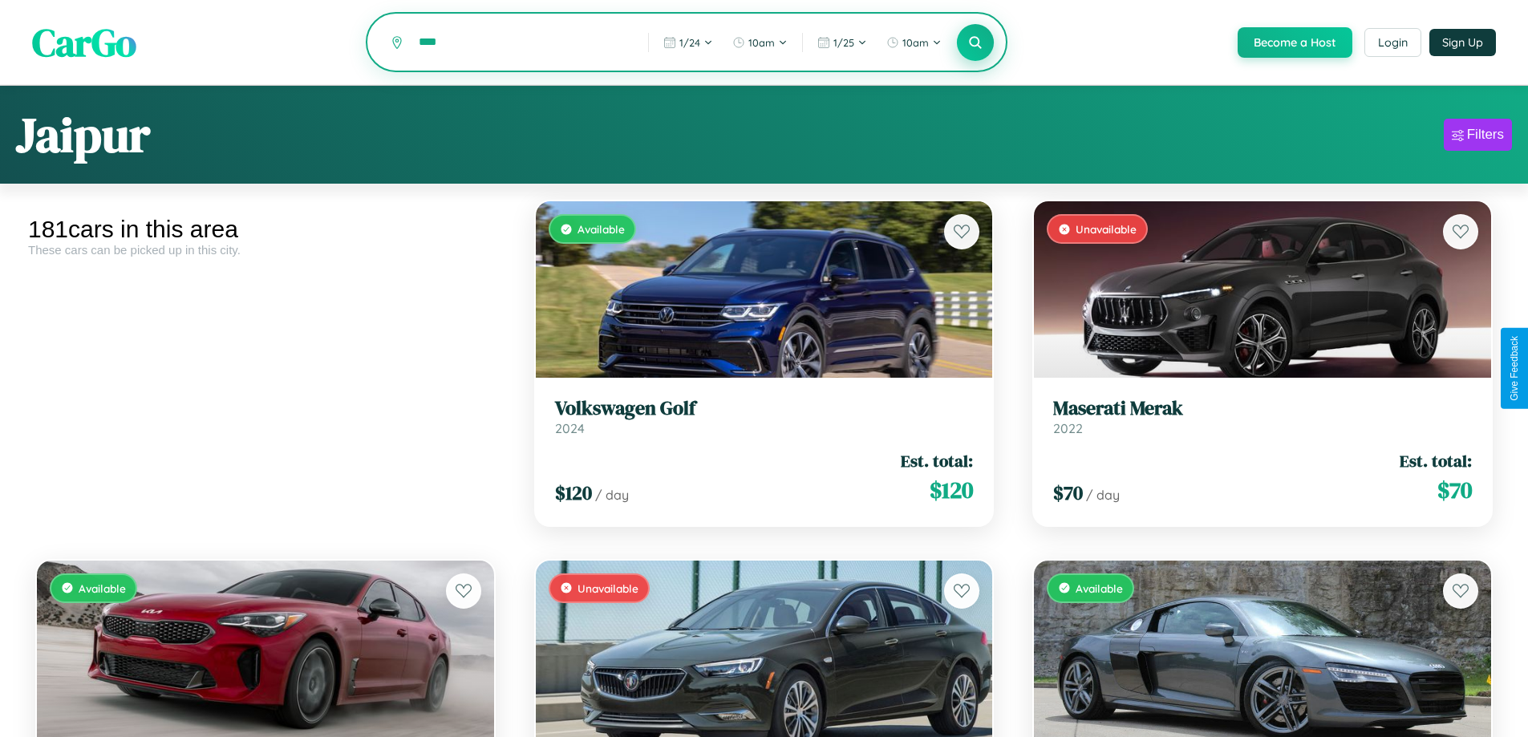
type input "****"
click at [974, 43] on icon at bounding box center [975, 41] width 15 height 15
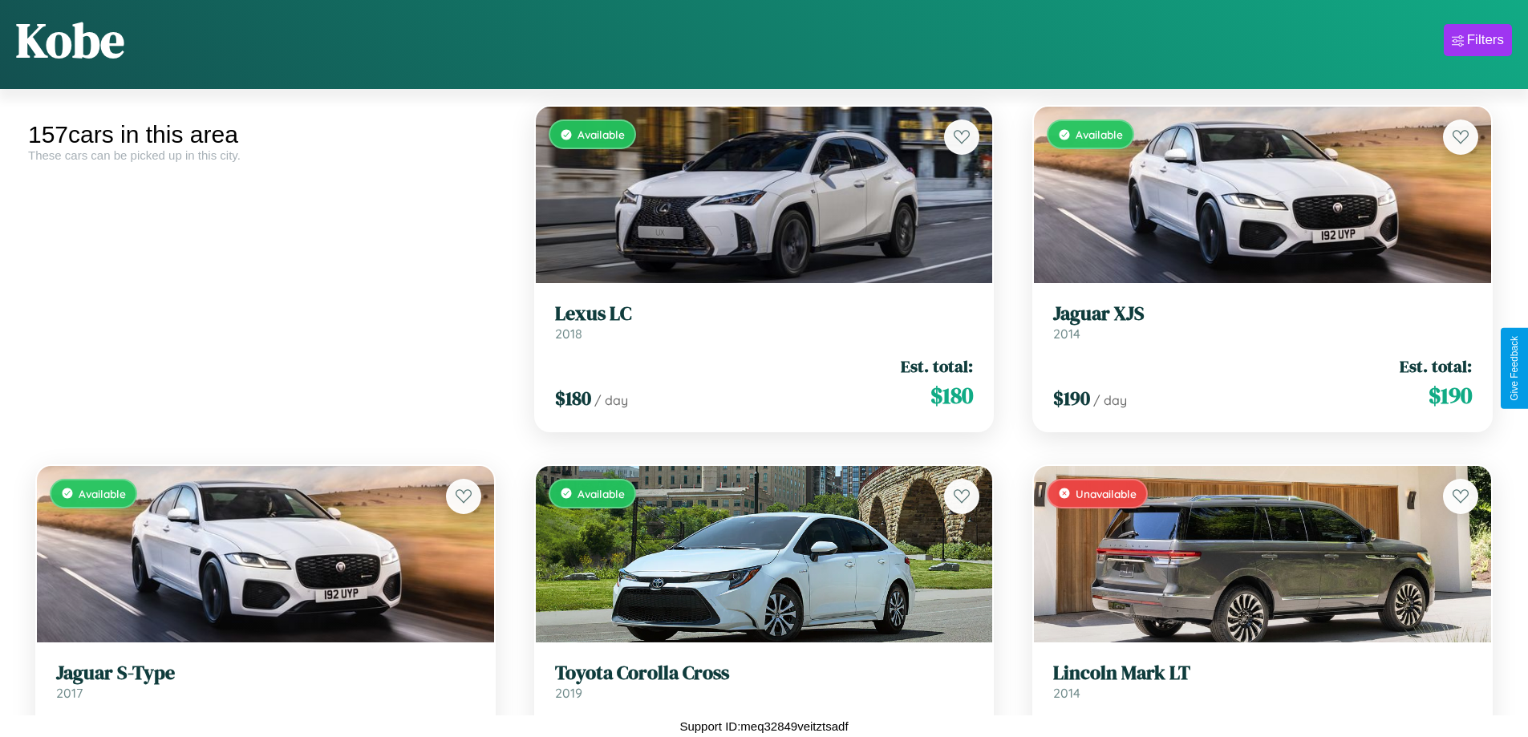
scroll to position [7885, 0]
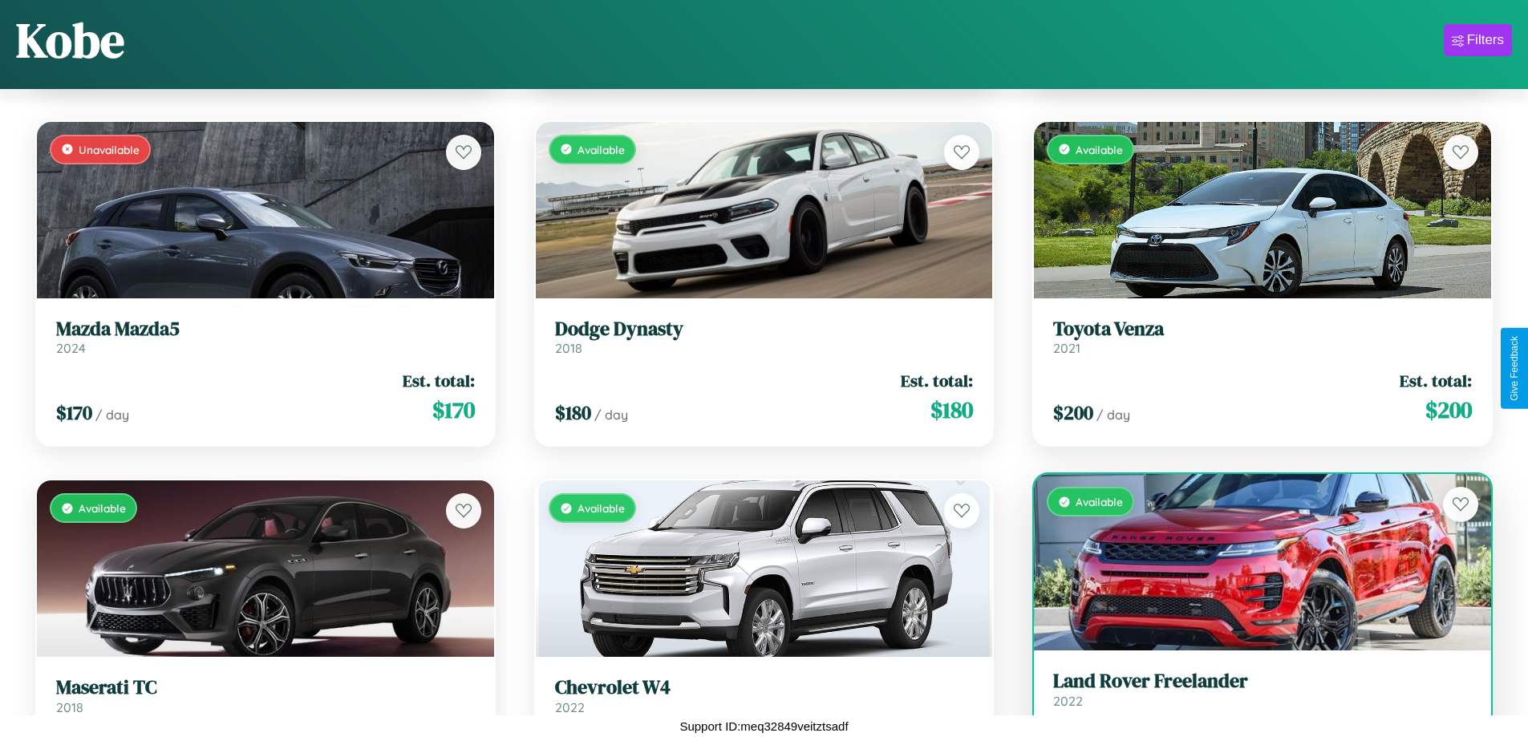
click at [1252, 693] on h3 "Land Rover Freelander" at bounding box center [1262, 681] width 419 height 23
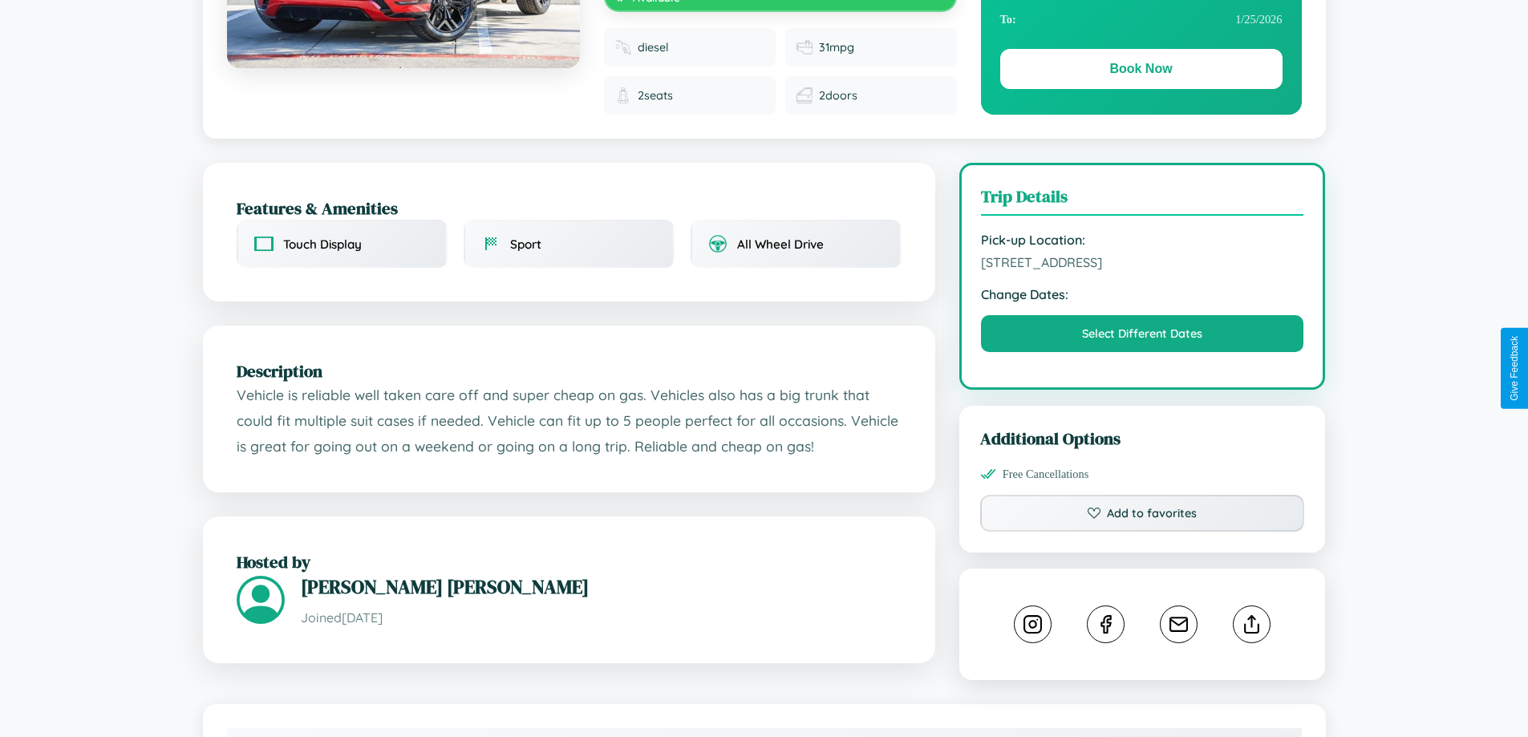
scroll to position [905, 0]
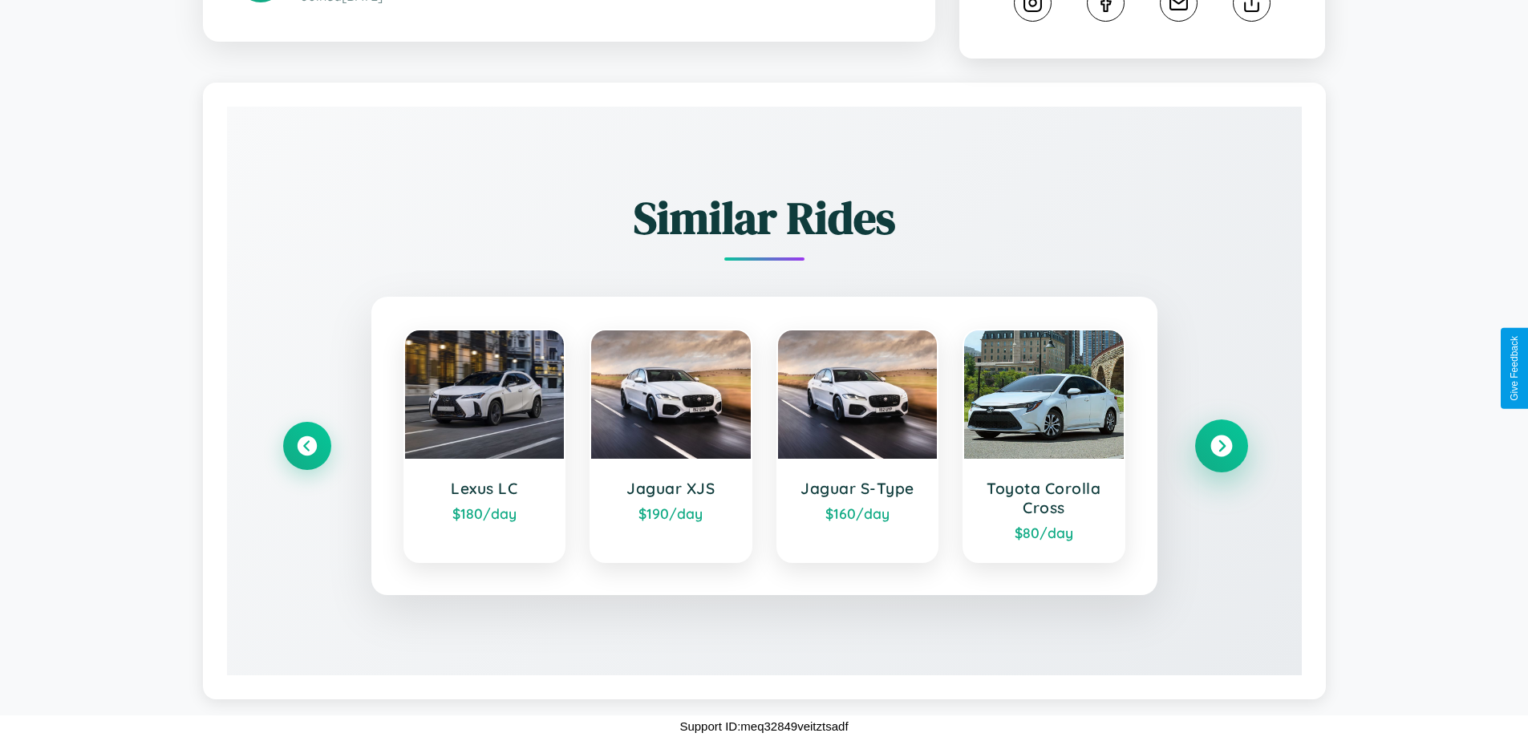
click at [1221, 446] on icon at bounding box center [1221, 446] width 22 height 22
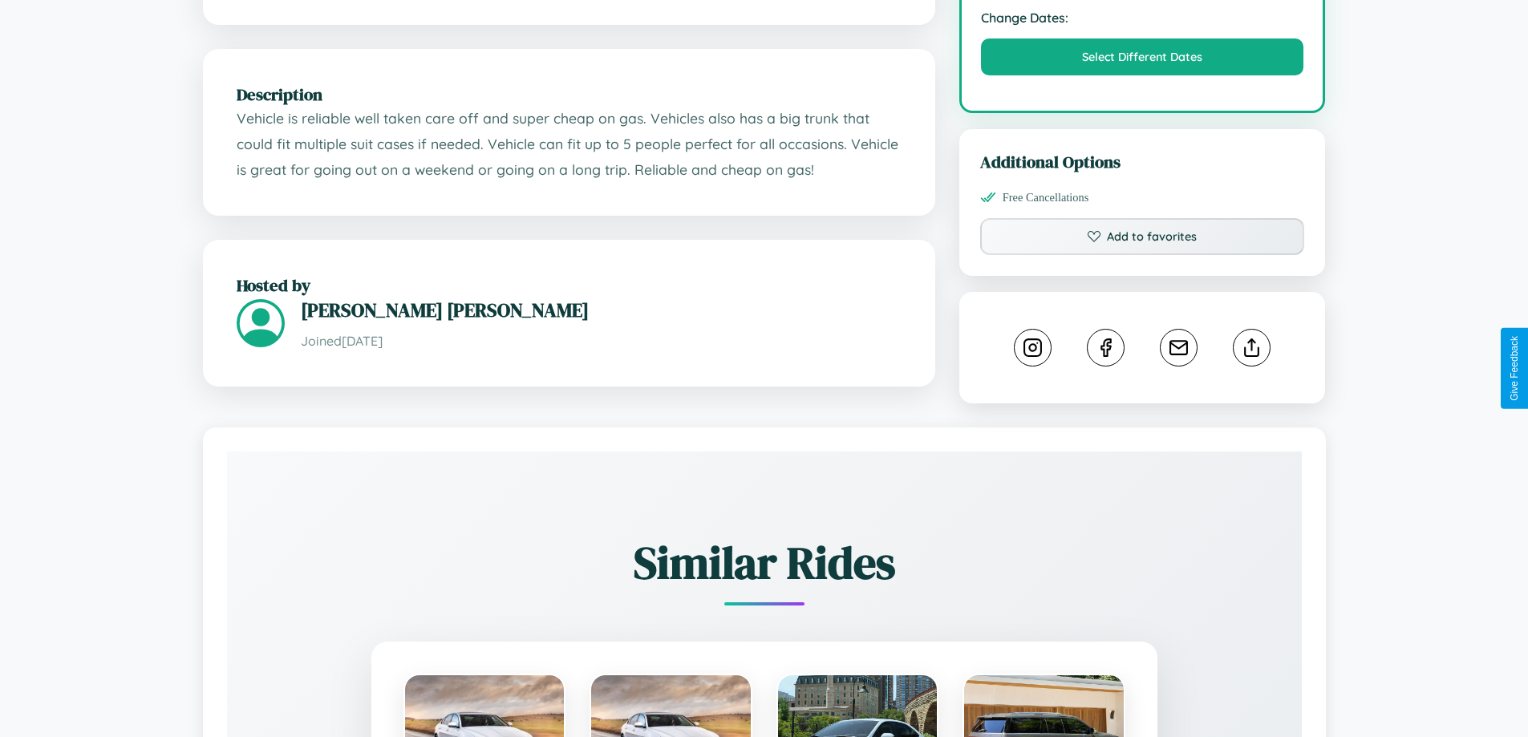
scroll to position [540, 0]
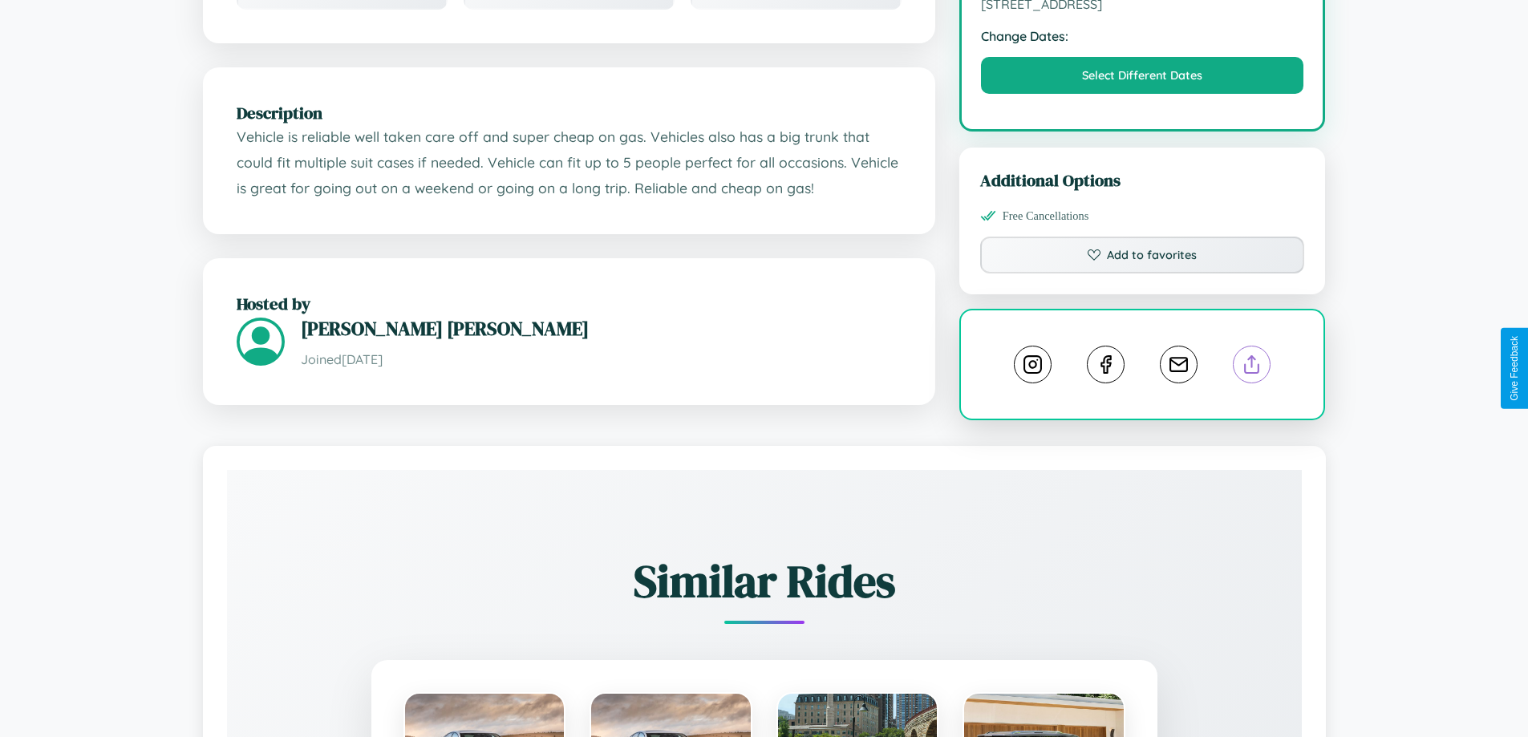
click at [1252, 367] on line at bounding box center [1252, 361] width 0 height 11
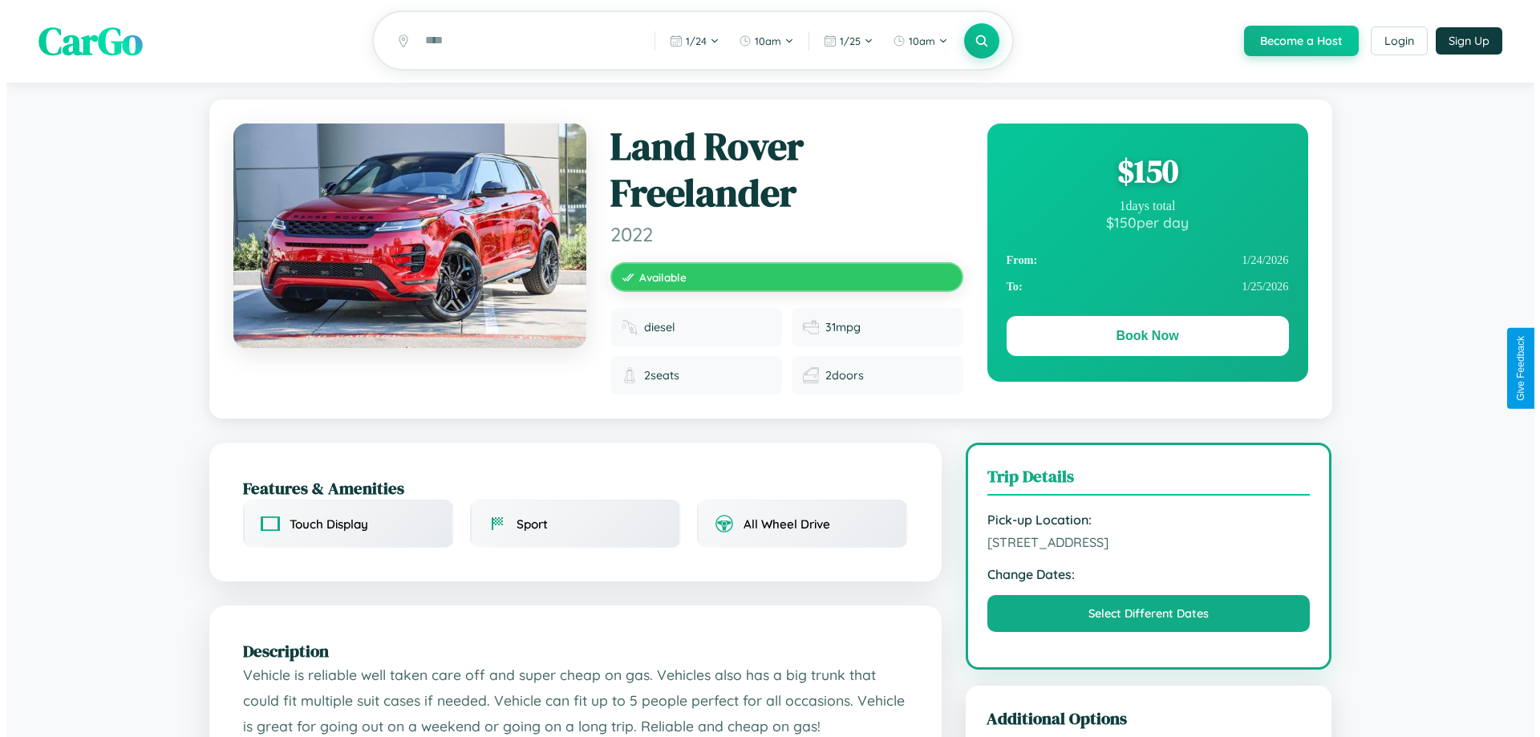
scroll to position [0, 0]
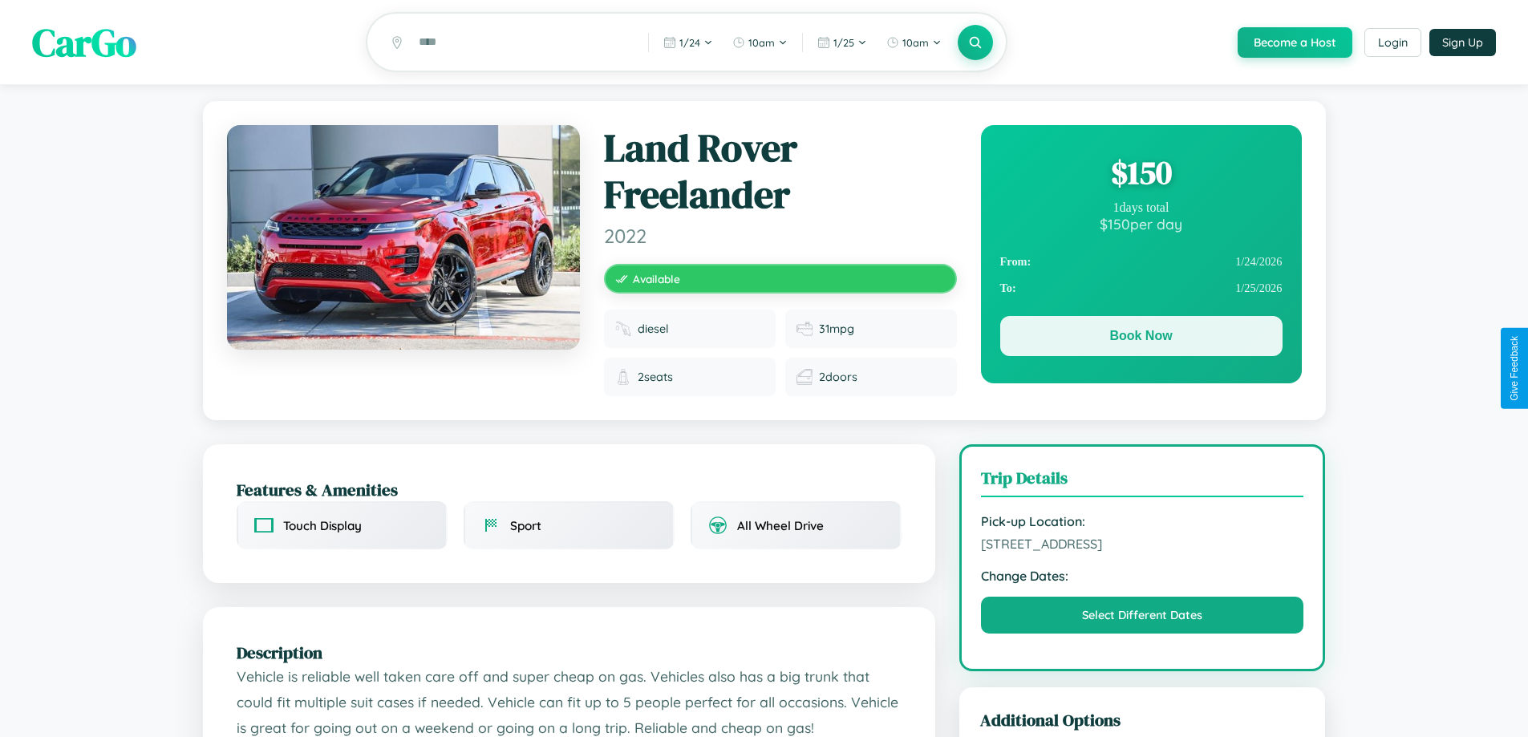
click at [1140, 340] on button "Book Now" at bounding box center [1141, 336] width 282 height 40
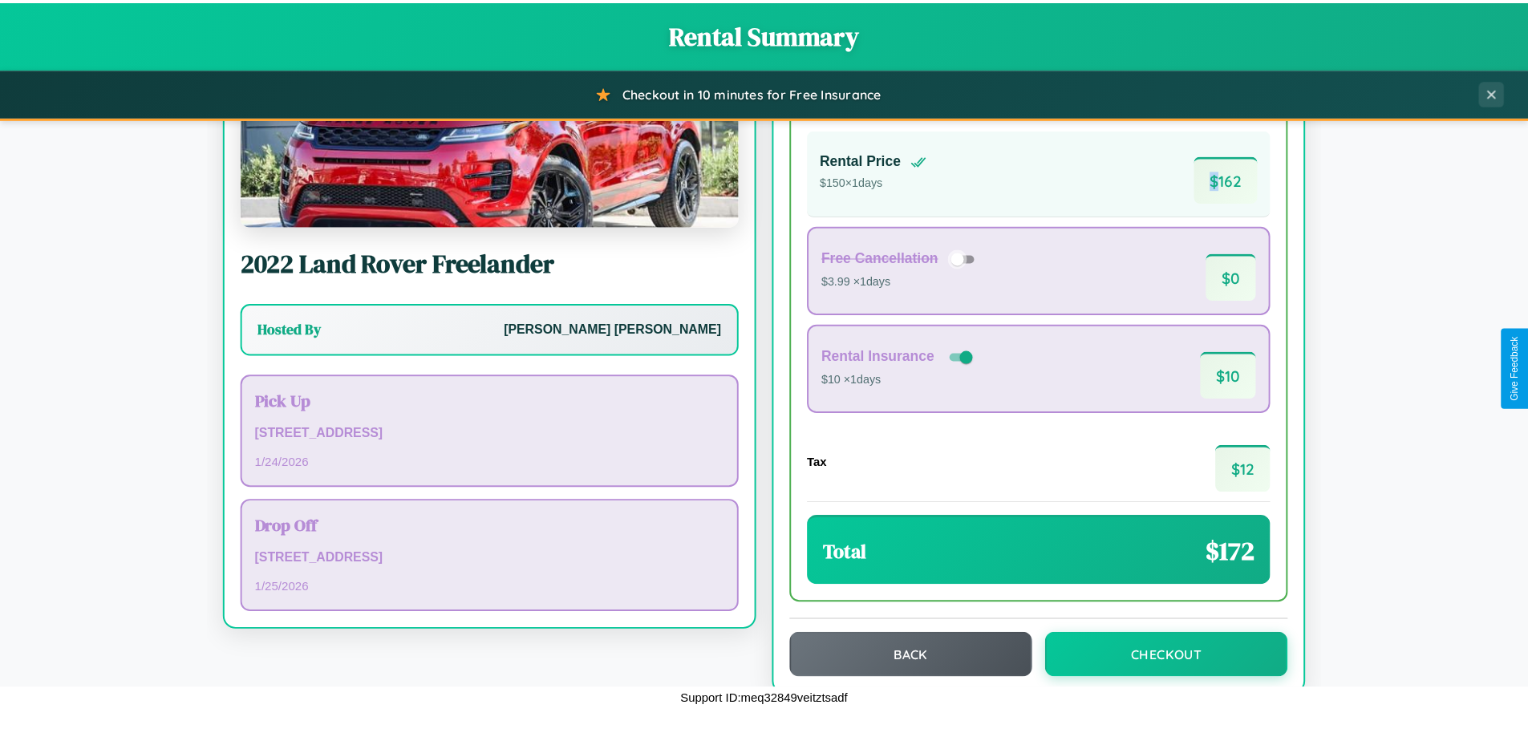
scroll to position [110, 0]
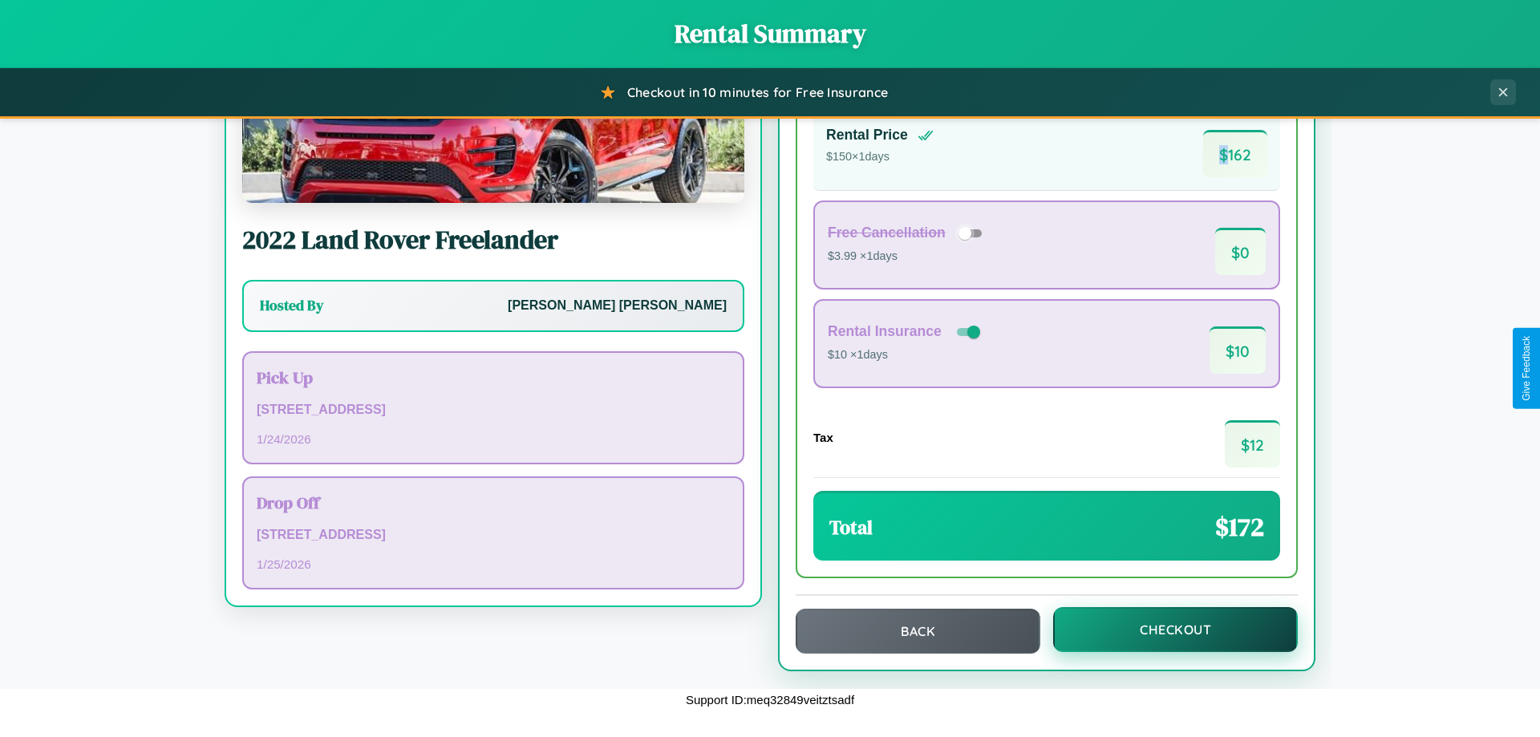
click at [1164, 630] on button "Checkout" at bounding box center [1175, 629] width 245 height 45
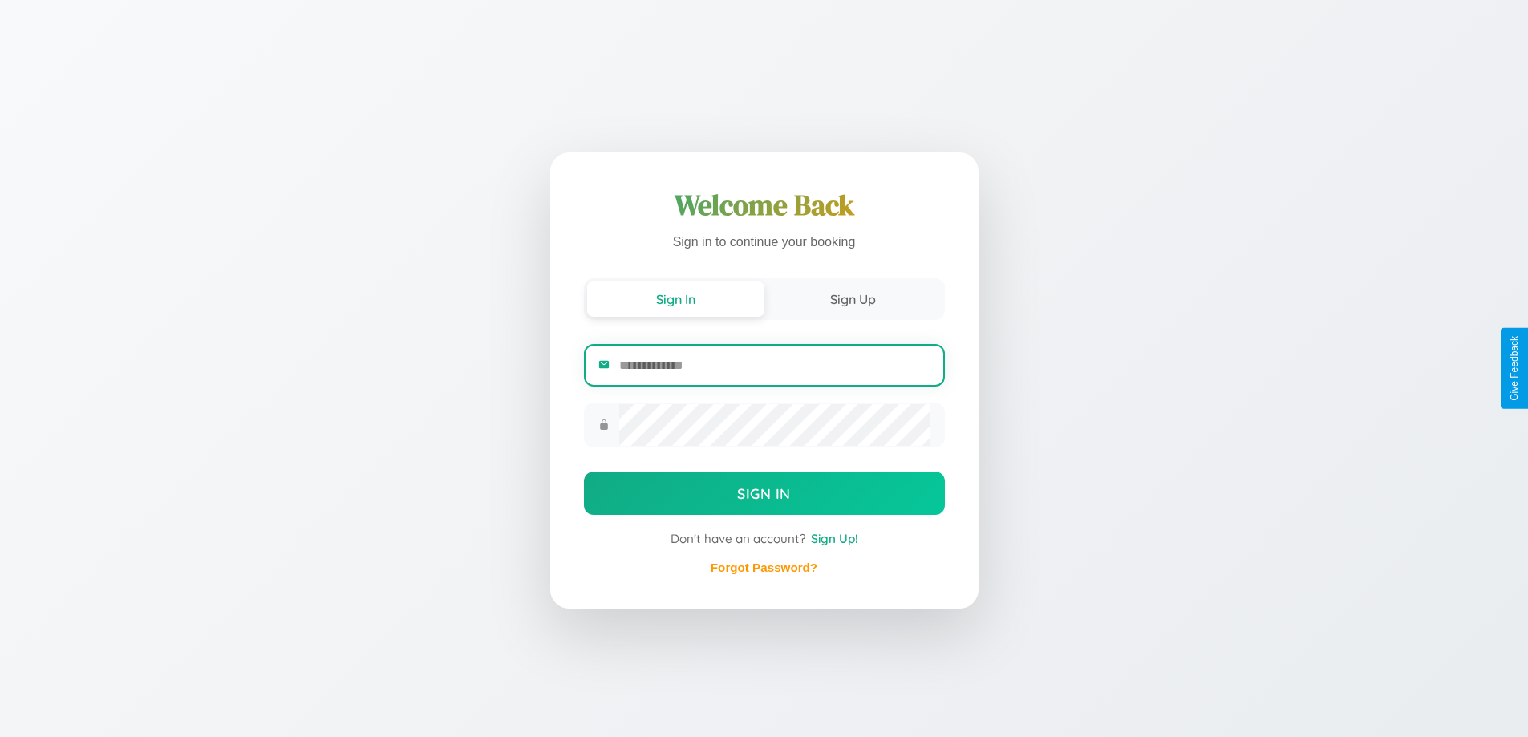
click at [774, 365] on input "email" at bounding box center [774, 365] width 310 height 39
type input "**********"
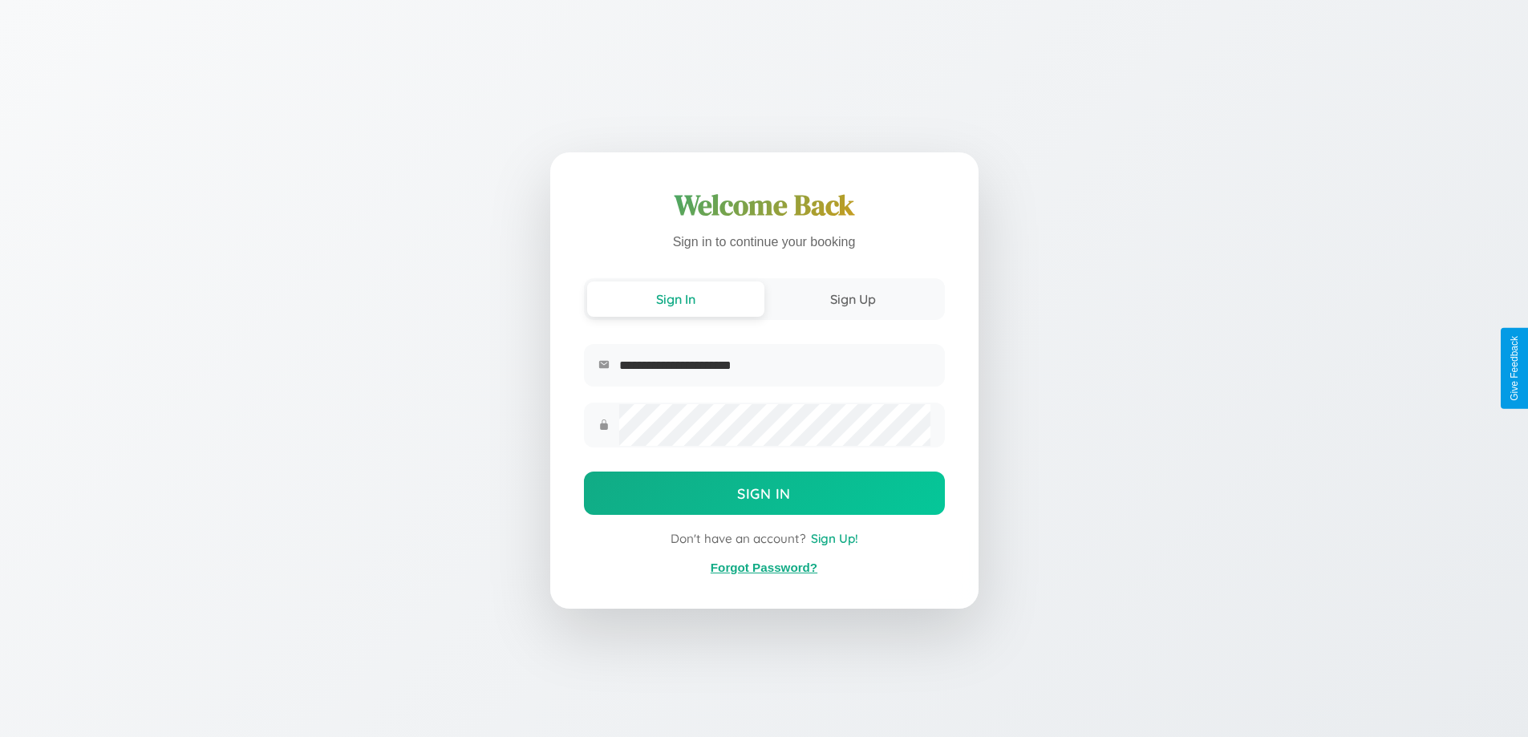
click at [763, 568] on link "Forgot Password?" at bounding box center [764, 568] width 107 height 14
